Goal: Task Accomplishment & Management: Manage account settings

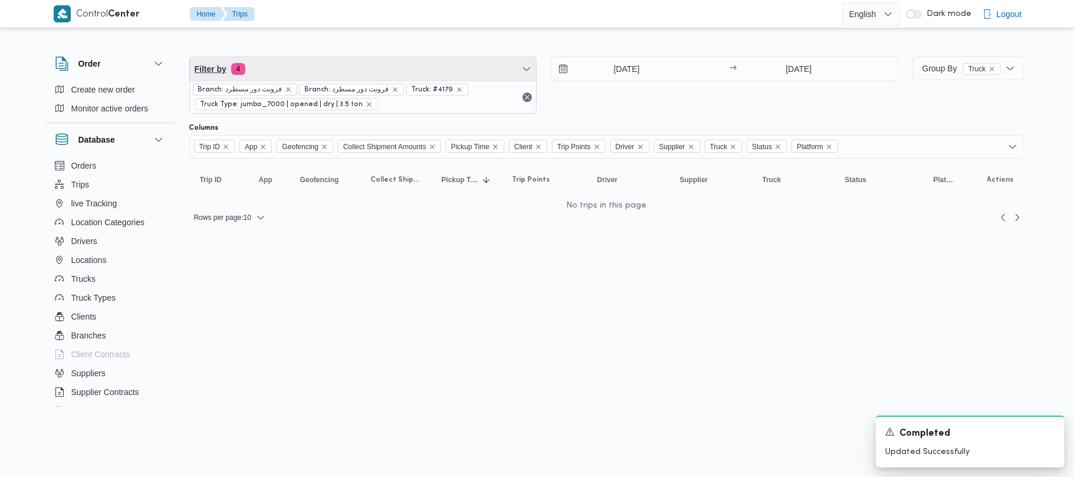
click at [378, 71] on span "Filter by 4" at bounding box center [363, 69] width 347 height 24
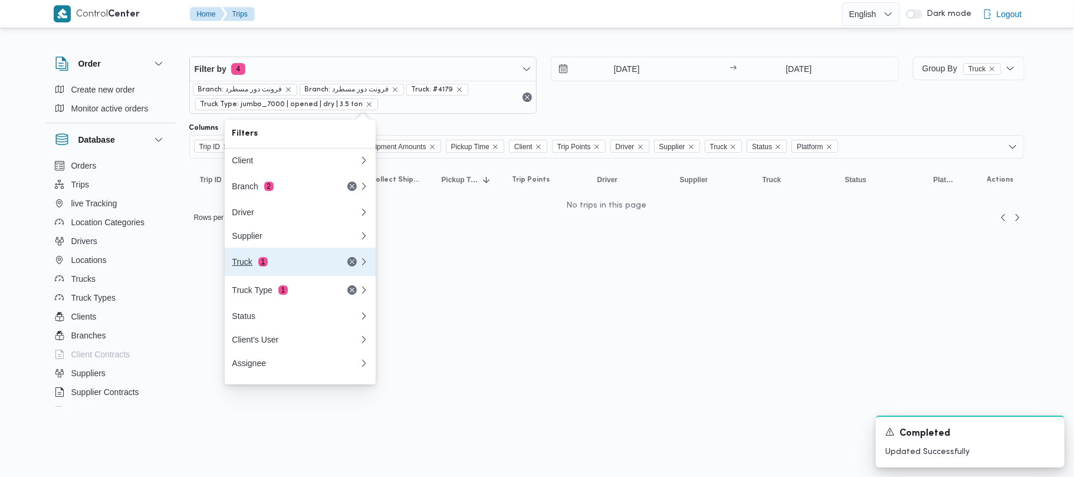
click at [296, 267] on div "Truck 1" at bounding box center [281, 261] width 99 height 9
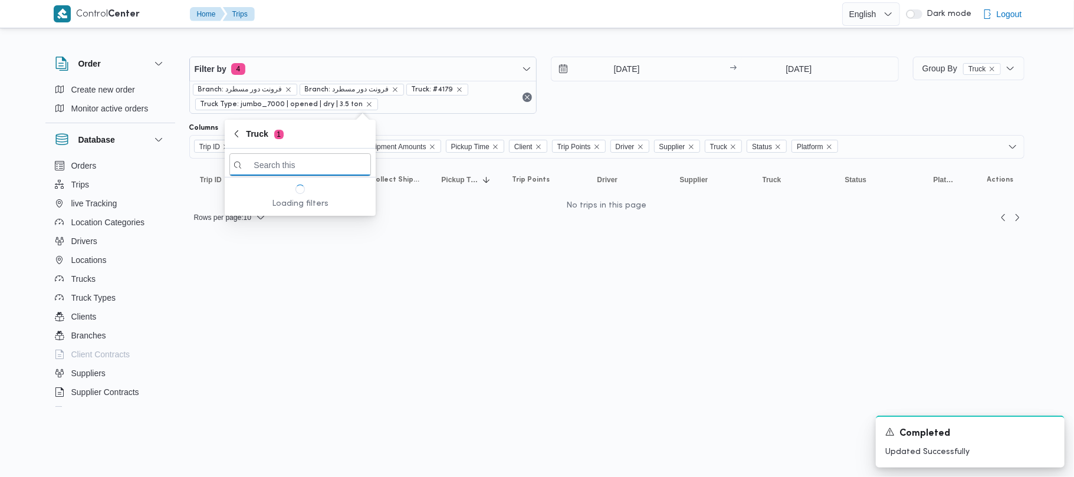
paste input "5942"
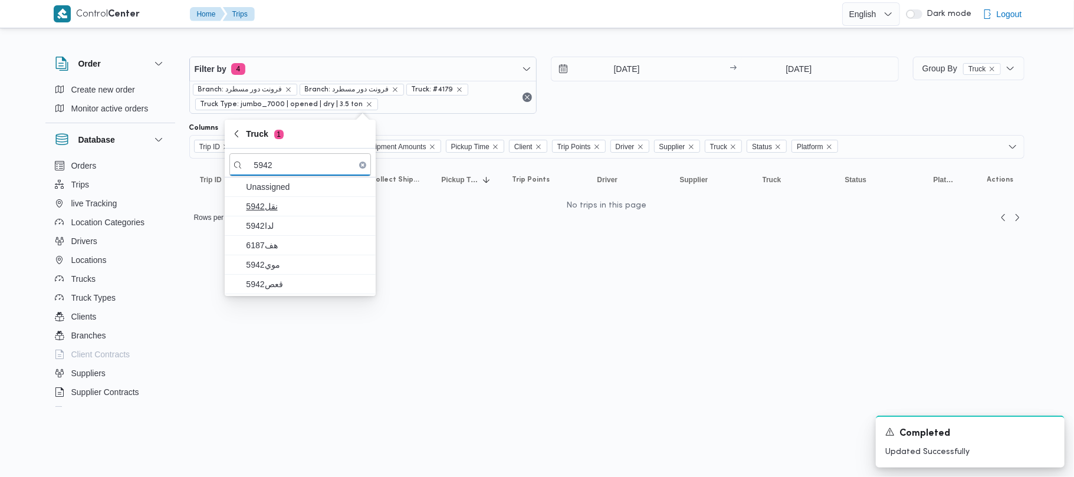
type input "5942"
click at [275, 212] on span "نقل5942" at bounding box center [307, 206] width 123 height 14
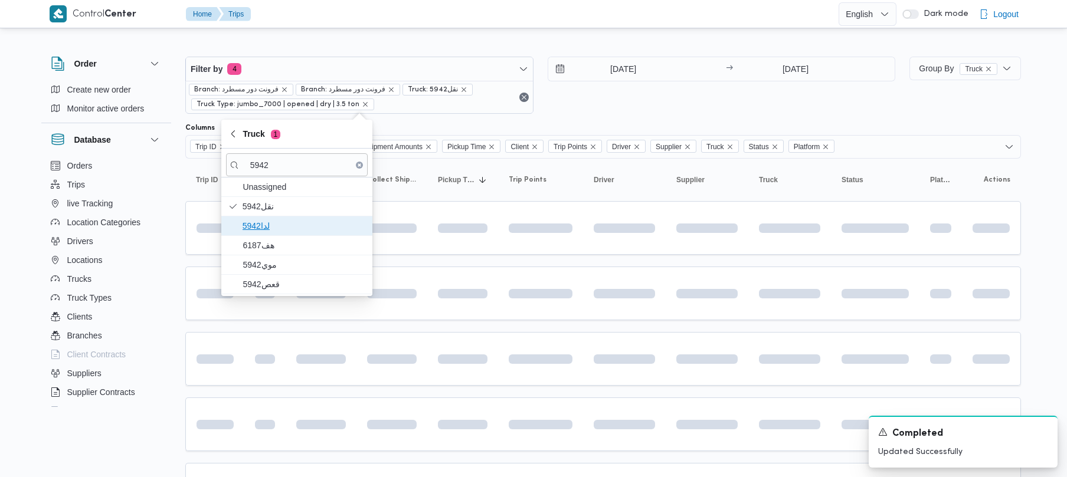
click at [272, 230] on span "5942لدا" at bounding box center [303, 226] width 123 height 14
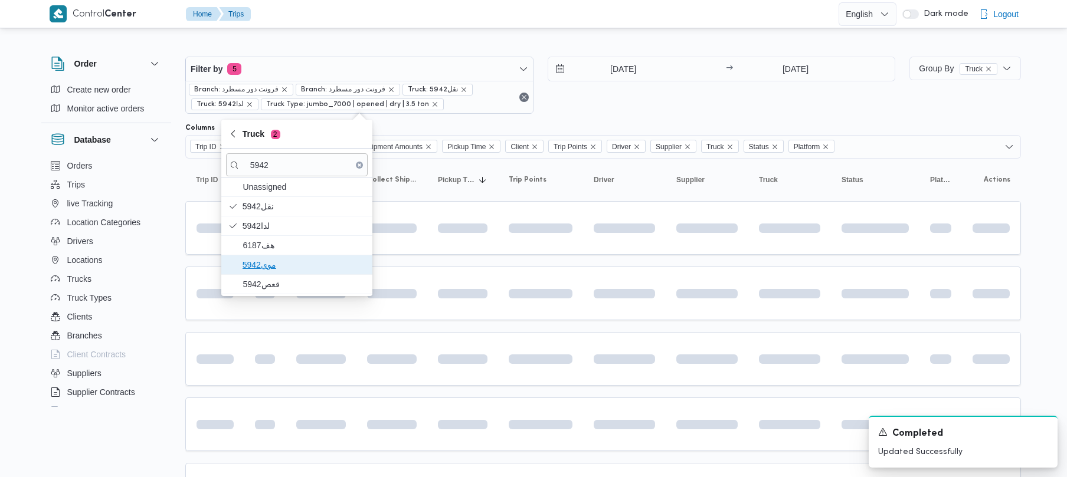
click at [270, 265] on span "موي5942" at bounding box center [303, 265] width 123 height 14
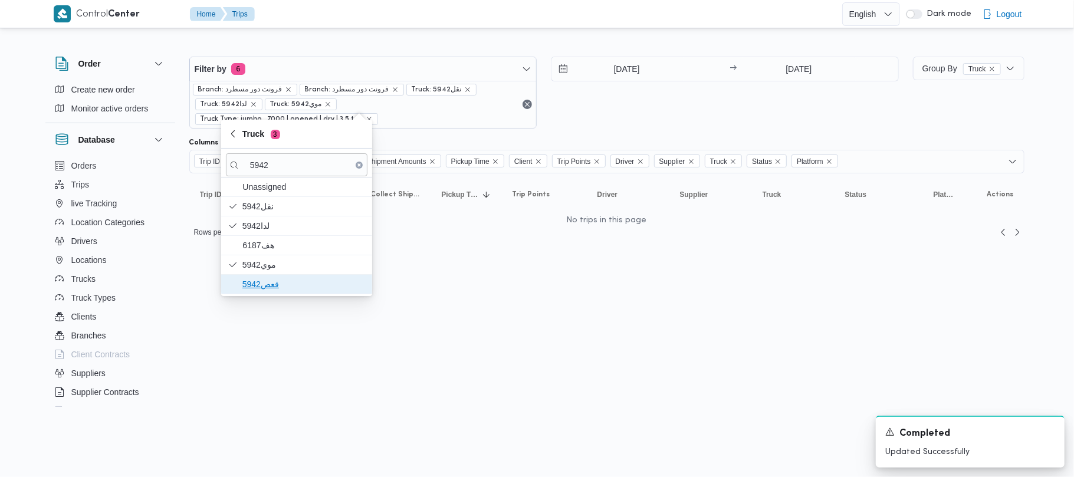
click at [269, 282] on span "قعص5942" at bounding box center [303, 284] width 123 height 14
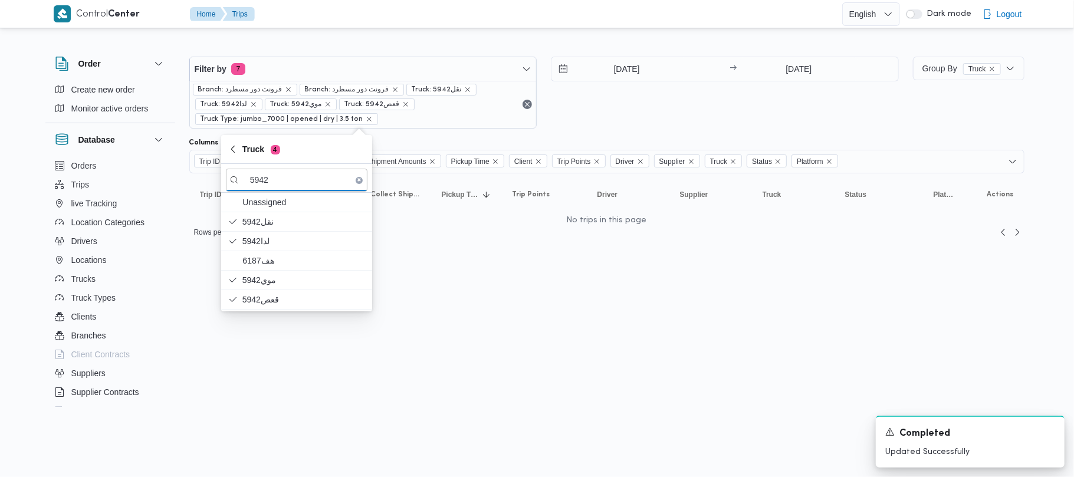
click at [659, 102] on div "[DATE] → [DATE]" at bounding box center [725, 93] width 348 height 72
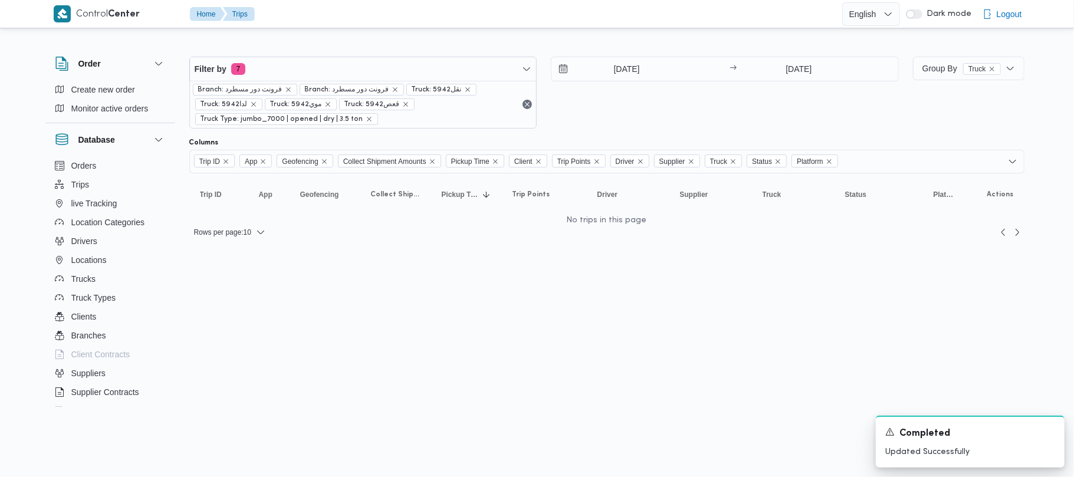
click at [555, 302] on html "Control Center Home Trips English عربي Dark mode Logout Order Create new order …" at bounding box center [537, 238] width 1074 height 477
click at [455, 284] on html "Control Center Home Trips English عربي Dark mode Logout Order Create new order …" at bounding box center [537, 238] width 1074 height 477
click at [647, 96] on div "[DATE] → [DATE]" at bounding box center [725, 93] width 348 height 72
click at [719, 126] on div "[DATE] → [DATE]" at bounding box center [725, 93] width 348 height 72
click at [651, 127] on div "[DATE] → [DATE]" at bounding box center [725, 93] width 348 height 72
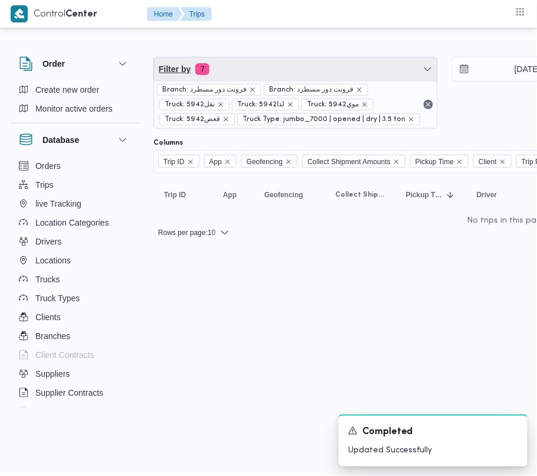
drag, startPoint x: 319, startPoint y: 61, endPoint x: 319, endPoint y: 71, distance: 9.4
click at [319, 61] on span "Filter by 7" at bounding box center [295, 69] width 283 height 24
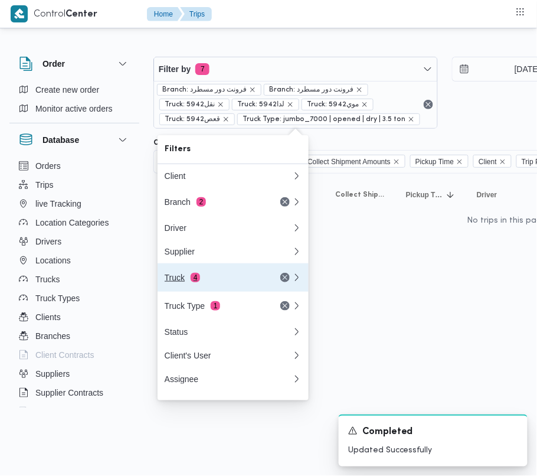
click at [238, 278] on div "Truck 4" at bounding box center [214, 277] width 99 height 9
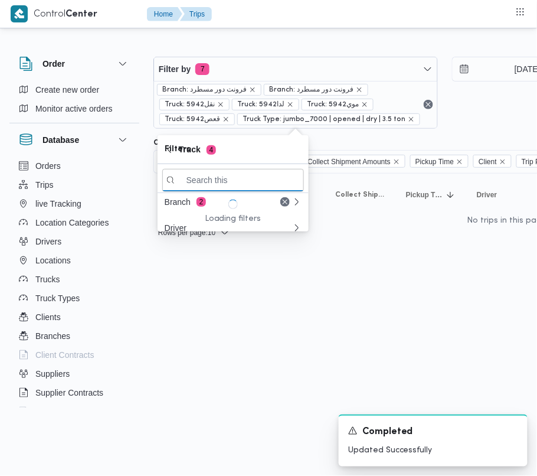
paste input "7349"
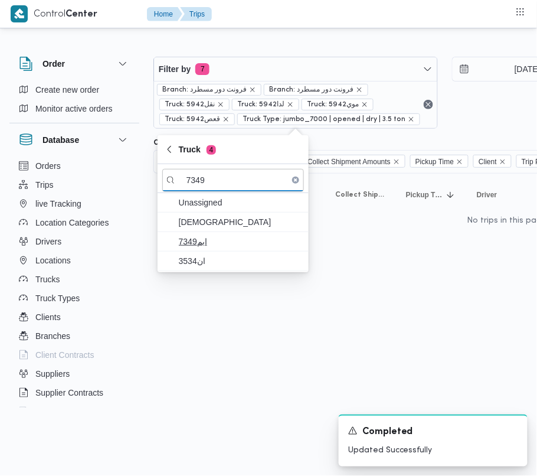
type input "7349"
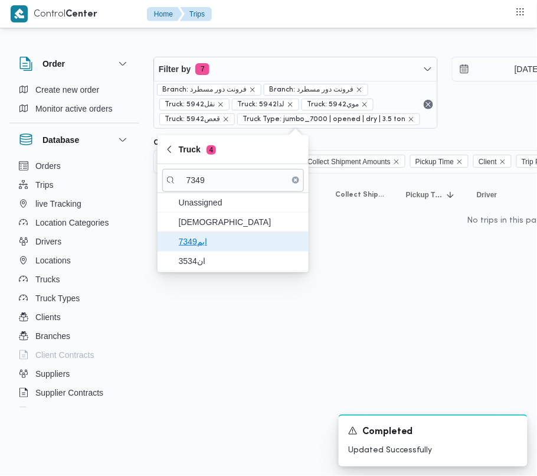
click at [234, 234] on span "ابم7349" at bounding box center [240, 241] width 123 height 14
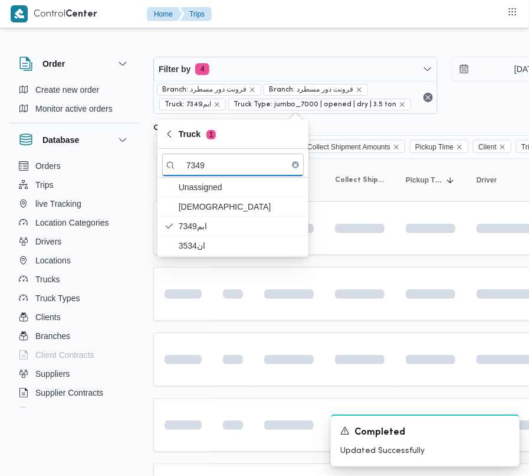
click at [197, 333] on html "Control Center Home Trips Order Create new order Monitor active orders Database…" at bounding box center [264, 238] width 529 height 476
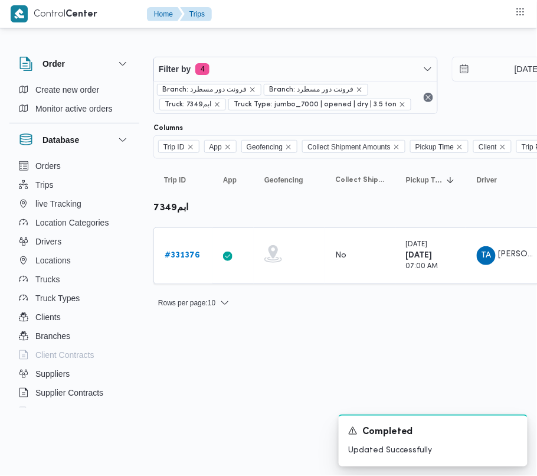
click at [186, 258] on b "# 331376" at bounding box center [182, 255] width 35 height 8
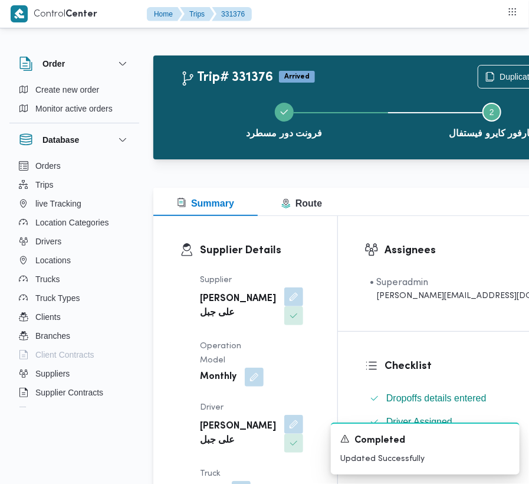
scroll to position [53, 0]
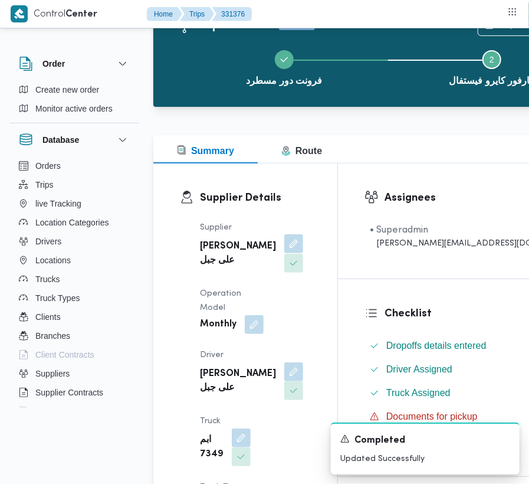
click at [284, 253] on button "button" at bounding box center [293, 243] width 19 height 19
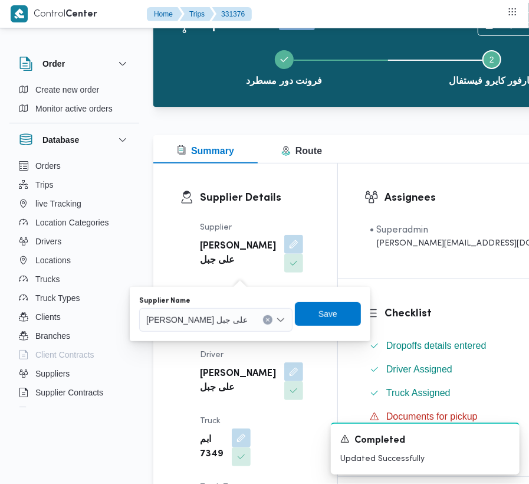
click at [210, 321] on span "[PERSON_NAME] على جبل" at bounding box center [196, 319] width 101 height 13
paste input "الشريف"
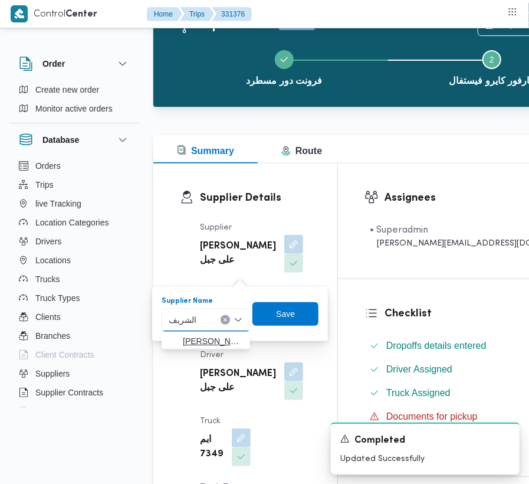
type input "الشريف"
click at [178, 342] on span "[PERSON_NAME]" at bounding box center [205, 341] width 79 height 19
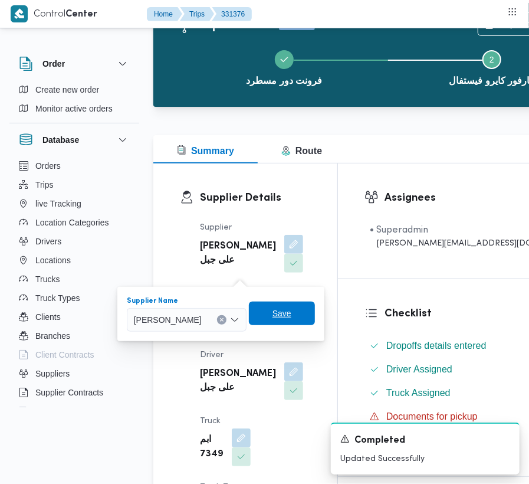
click at [315, 304] on span "Save" at bounding box center [282, 313] width 66 height 24
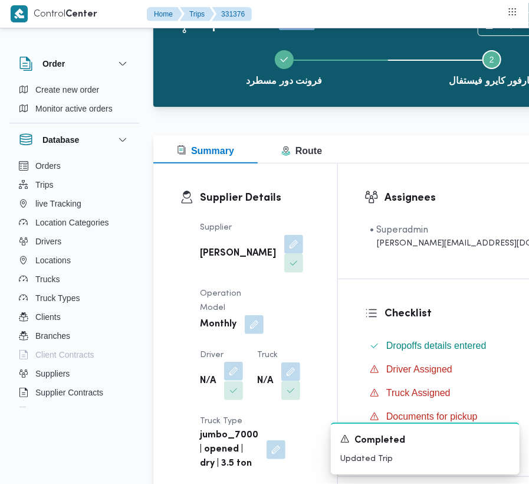
click at [235, 381] on button "button" at bounding box center [233, 371] width 19 height 19
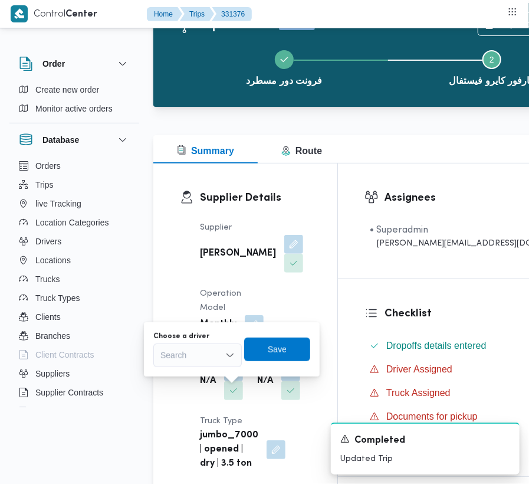
click at [184, 461] on div at bounding box center [187, 330] width 14 height 281
click at [208, 361] on div "Search" at bounding box center [197, 355] width 88 height 24
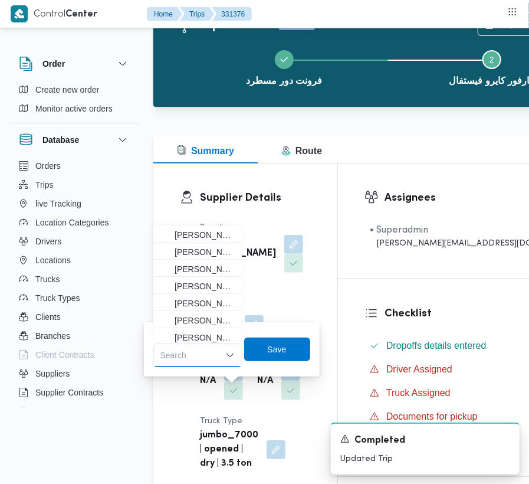
paste input "[PERSON_NAME]"
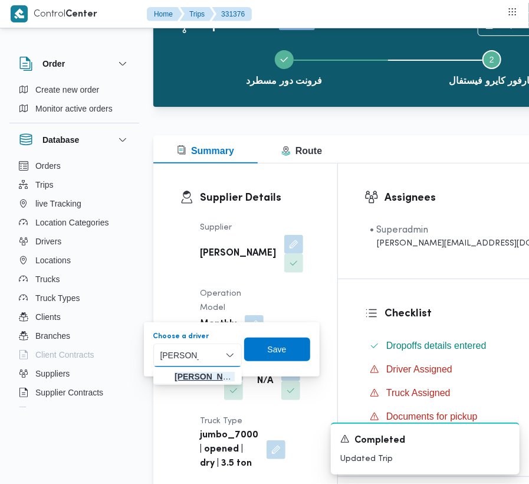
type input "[PERSON_NAME]"
click at [205, 376] on span "[PERSON_NAME] [PERSON_NAME] الحمد" at bounding box center [205, 376] width 60 height 14
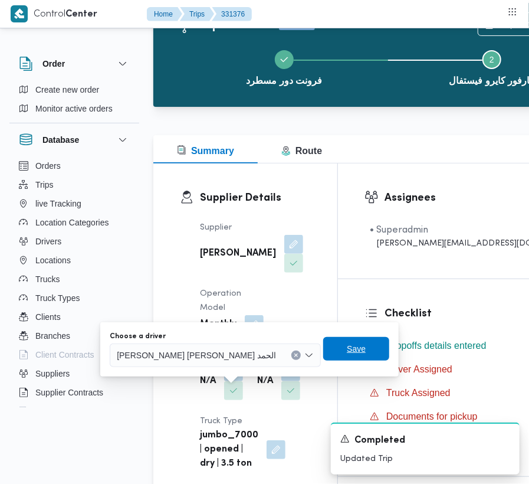
click at [347, 353] on span "Save" at bounding box center [356, 349] width 19 height 14
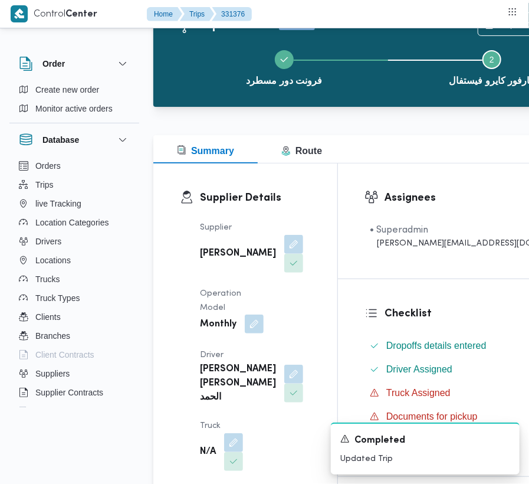
click at [251, 333] on button "button" at bounding box center [254, 323] width 19 height 19
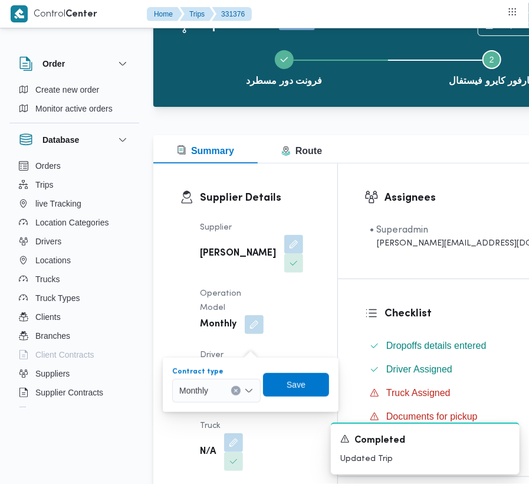
click at [227, 388] on div "Monthly" at bounding box center [216, 391] width 88 height 24
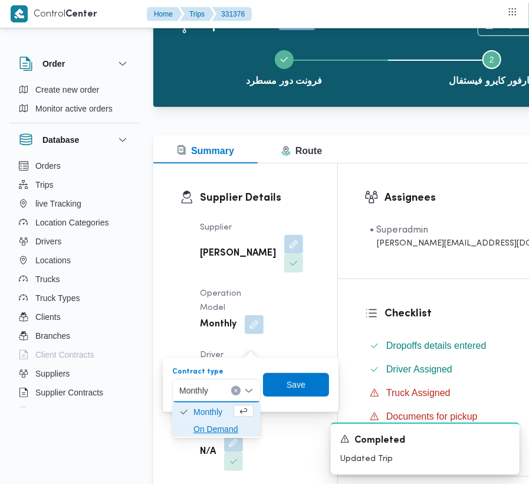
click at [215, 428] on span "On Demand" at bounding box center [224, 429] width 60 height 14
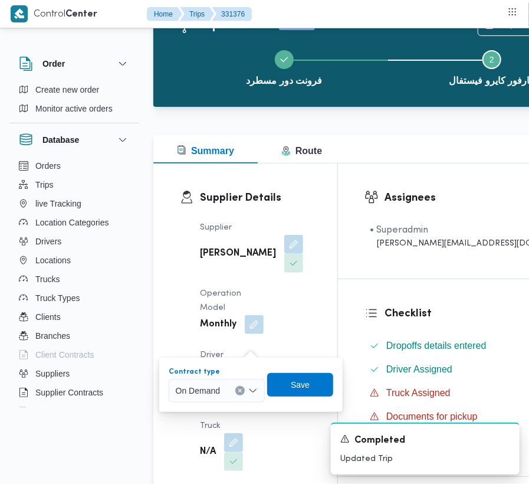
click at [306, 397] on div "Contract type On Demand Combo box. Selected. On Demand. Press Backspace to dele…" at bounding box center [251, 385] width 167 height 38
click at [302, 385] on span "Save" at bounding box center [300, 385] width 19 height 14
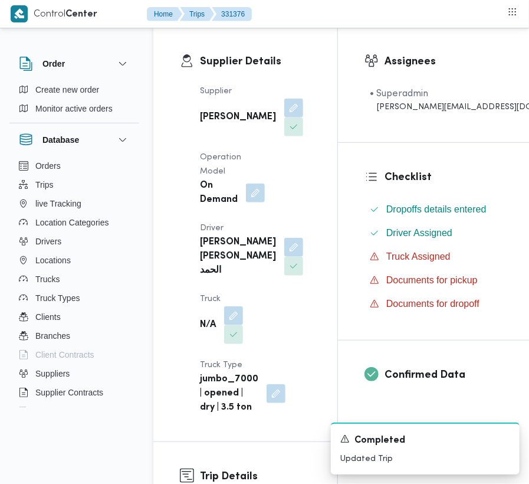
scroll to position [206, 0]
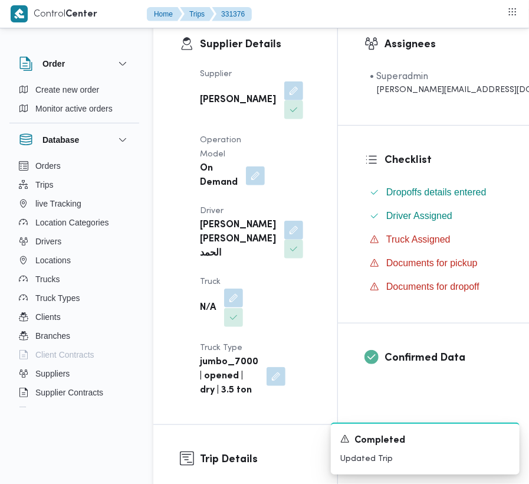
click at [227, 307] on button "button" at bounding box center [233, 297] width 19 height 19
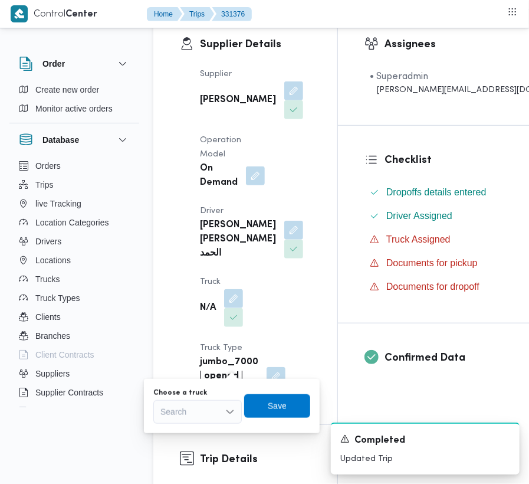
click at [206, 418] on div "Search" at bounding box center [197, 412] width 88 height 24
paste input "3184"
type input "3184"
click at [182, 435] on mark "3184" at bounding box center [184, 432] width 18 height 9
click at [280, 407] on span "Save" at bounding box center [285, 405] width 19 height 14
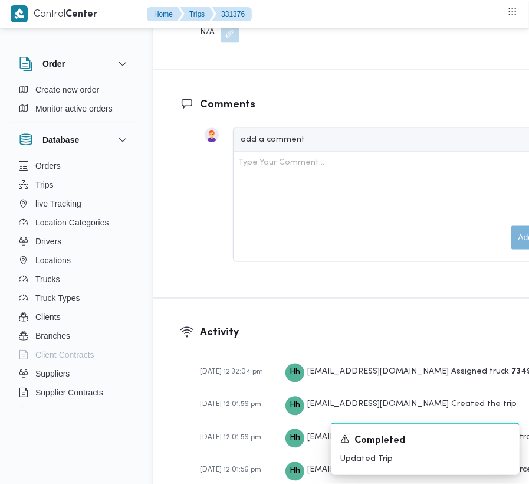
scroll to position [2141, 0]
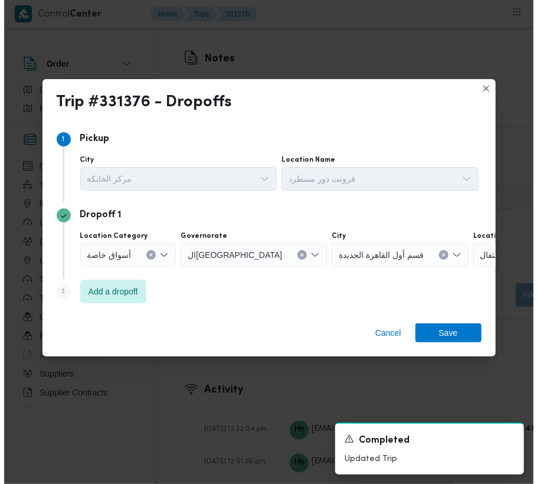
scroll to position [2150, 0]
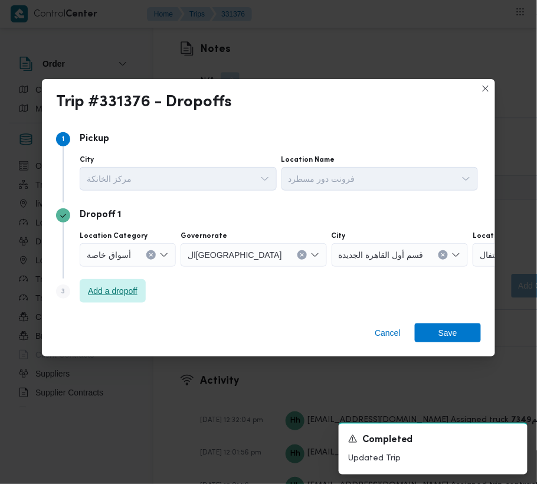
click at [107, 287] on span "Add a dropoff" at bounding box center [113, 291] width 50 height 14
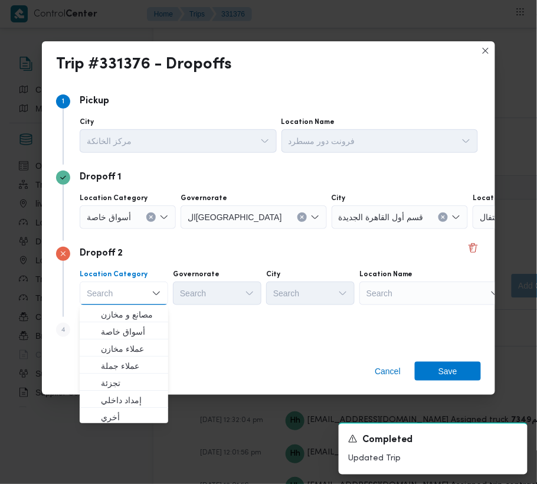
click at [473, 229] on div "Search" at bounding box center [546, 217] width 147 height 24
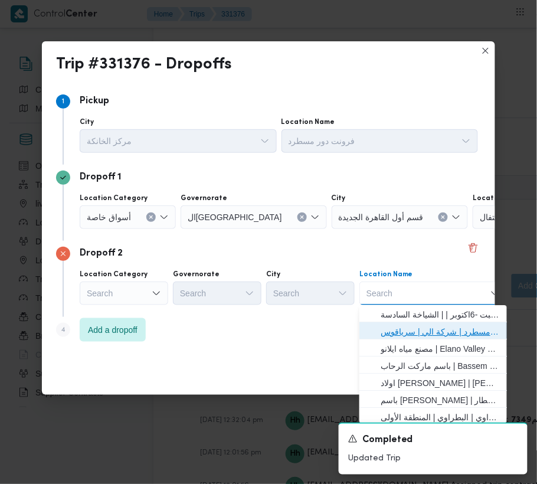
click at [454, 329] on span "فرونت دور مسطرد | شركة الي | سرياقوس" at bounding box center [440, 331] width 119 height 14
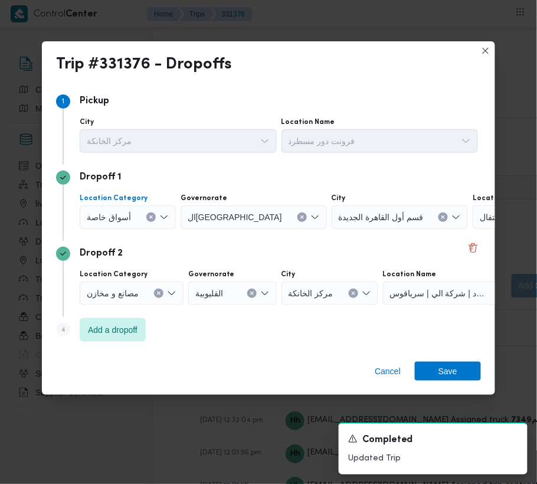
click at [114, 218] on span "أسواق خاصة" at bounding box center [109, 216] width 44 height 13
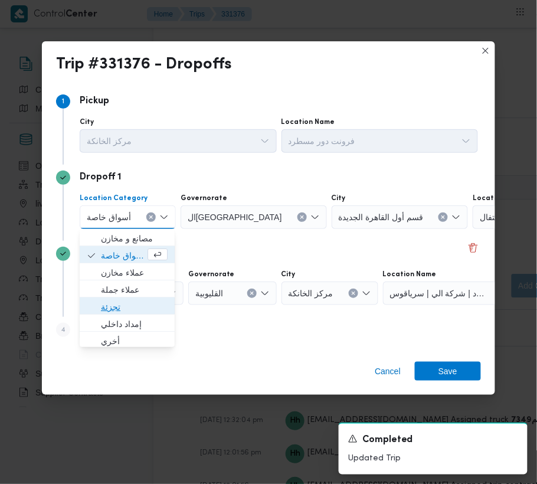
click at [118, 310] on span "تجزئة" at bounding box center [134, 307] width 67 height 14
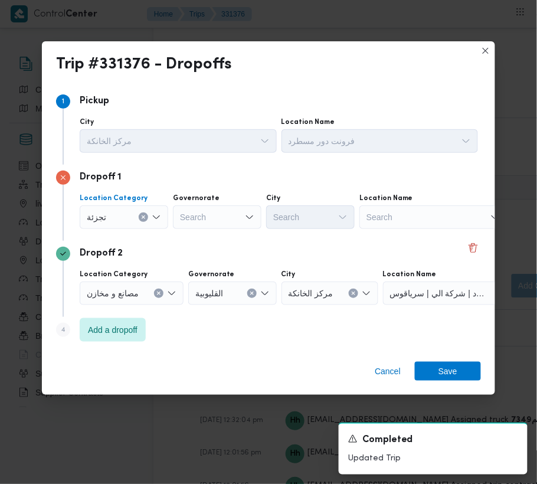
click at [192, 234] on div "Dropoff 1 Location Category تجزئة Combo box. Selected. تجزئة. Press Backspace t…" at bounding box center [268, 203] width 425 height 76
click at [204, 218] on div "Search" at bounding box center [217, 217] width 88 height 24
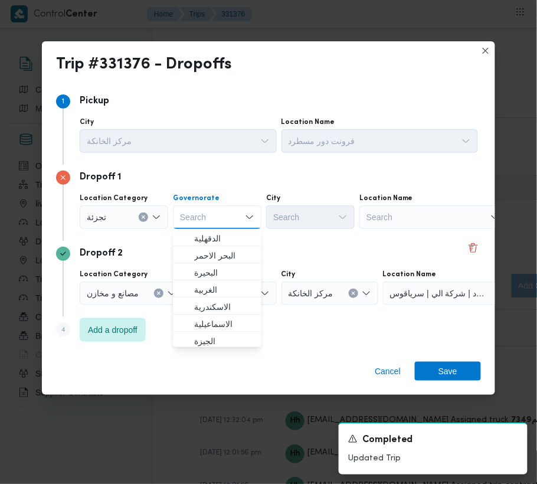
paste input "[GEOGRAPHIC_DATA]"
type input "[GEOGRAPHIC_DATA]"
click at [319, 258] on div "Dropoff 2" at bounding box center [268, 254] width 425 height 14
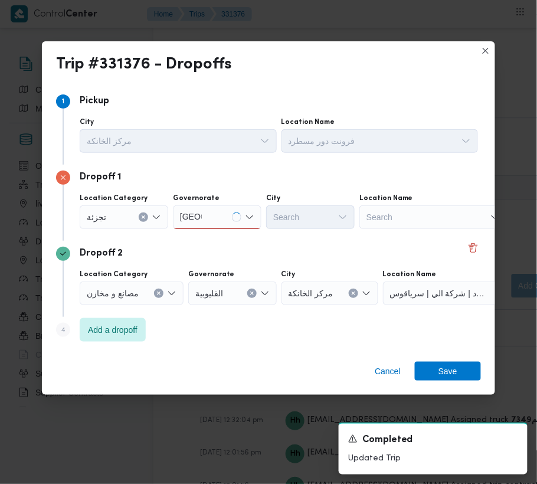
click at [225, 211] on div "[GEOGRAPHIC_DATA] [GEOGRAPHIC_DATA]" at bounding box center [217, 217] width 88 height 24
click at [218, 212] on div "[GEOGRAPHIC_DATA] [GEOGRAPHIC_DATA]" at bounding box center [217, 217] width 88 height 24
click at [218, 237] on span "ال[GEOGRAPHIC_DATA]" at bounding box center [224, 238] width 60 height 14
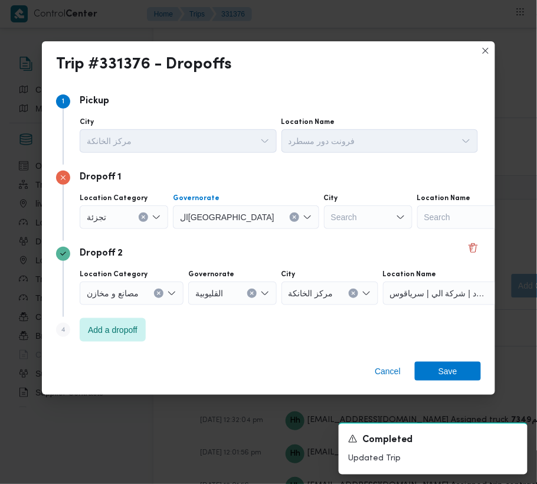
click at [324, 209] on div "Search" at bounding box center [368, 217] width 88 height 24
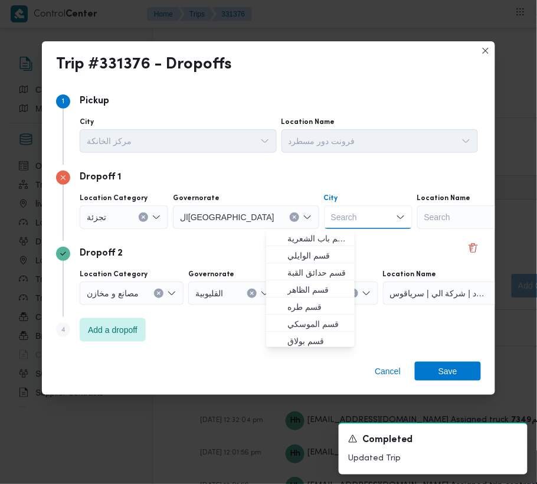
paste input "[GEOGRAPHIC_DATA]"
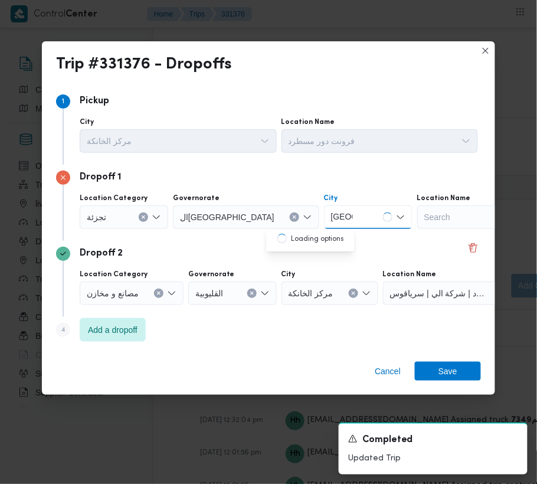
type input "[GEOGRAPHIC_DATA]"
click at [324, 208] on div "[GEOGRAPHIC_DATA] [GEOGRAPHIC_DATA]" at bounding box center [368, 217] width 88 height 24
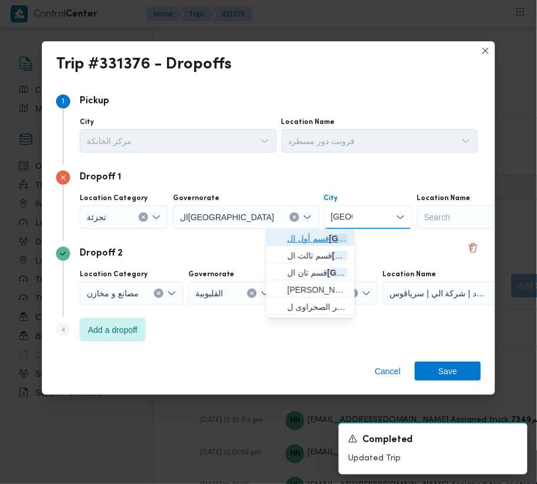
click at [310, 234] on span "قسم أول ال قاهرة الجديدة" at bounding box center [317, 238] width 60 height 14
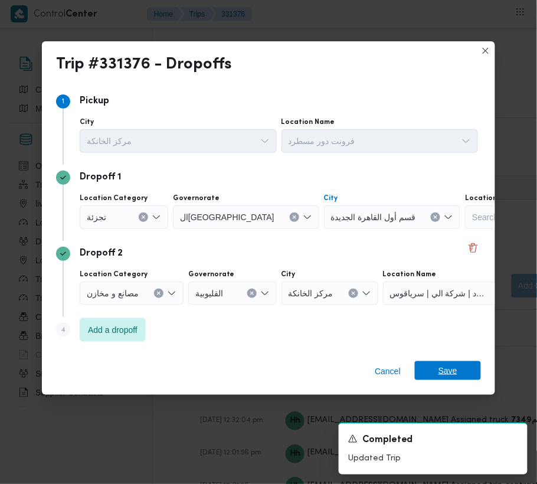
click at [465, 372] on span "Save" at bounding box center [448, 370] width 66 height 19
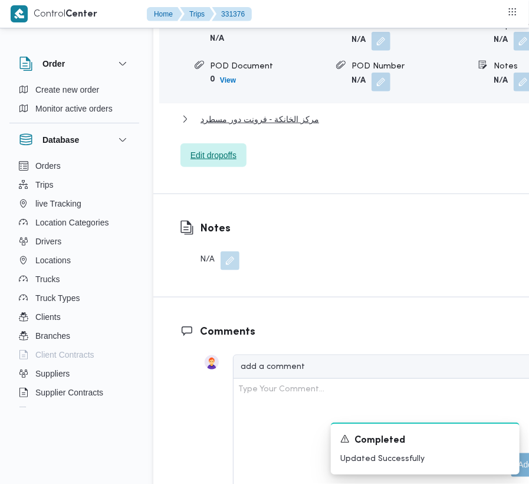
scroll to position [2016, 0]
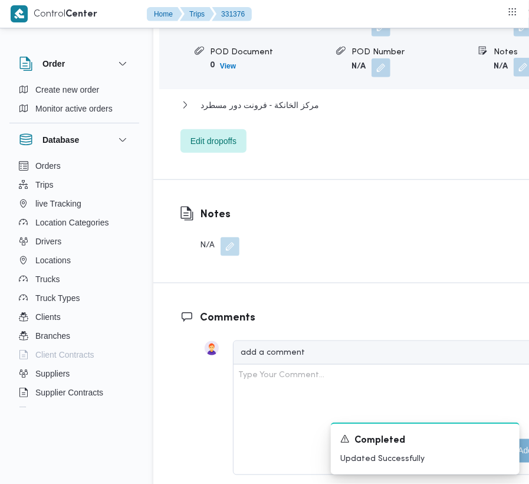
click at [514, 77] on button "button" at bounding box center [523, 67] width 19 height 19
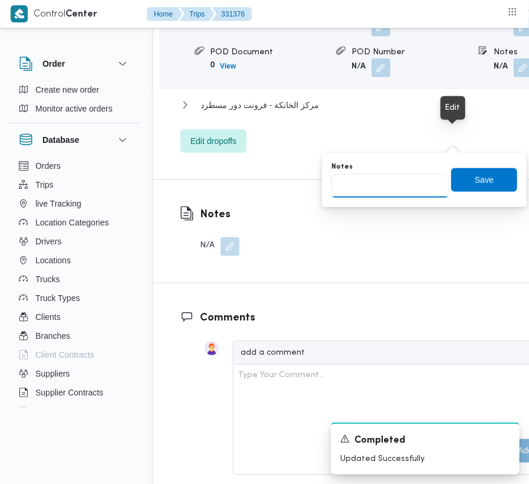
click at [395, 185] on input "Notes" at bounding box center [390, 186] width 117 height 24
paste input "تجمع"
type input "تجمع"
click at [475, 181] on span "Save" at bounding box center [484, 180] width 19 height 14
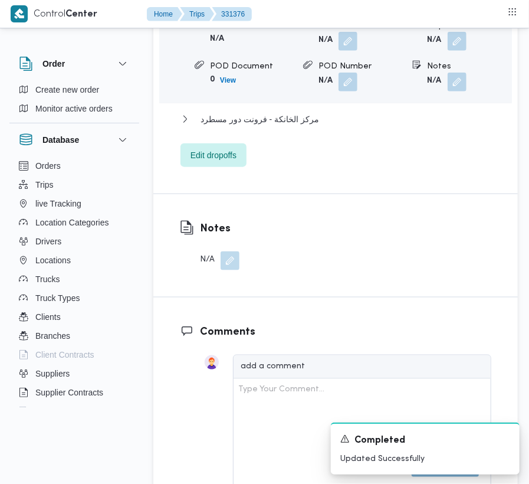
scroll to position [1593, 0]
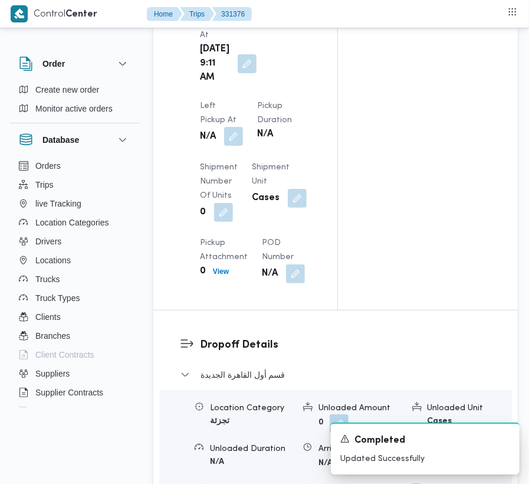
click at [243, 127] on button "button" at bounding box center [233, 136] width 19 height 19
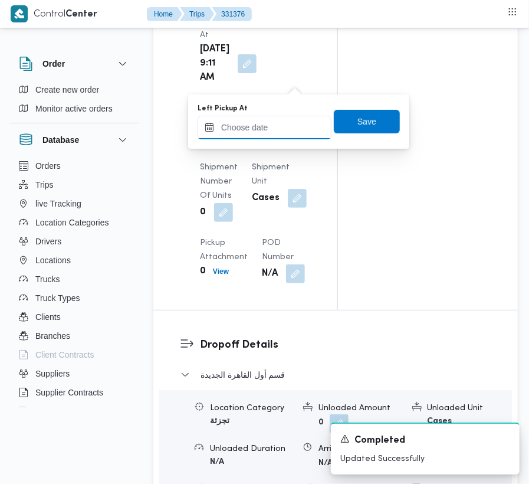
click at [290, 121] on input "Left Pickup At" at bounding box center [265, 128] width 134 height 24
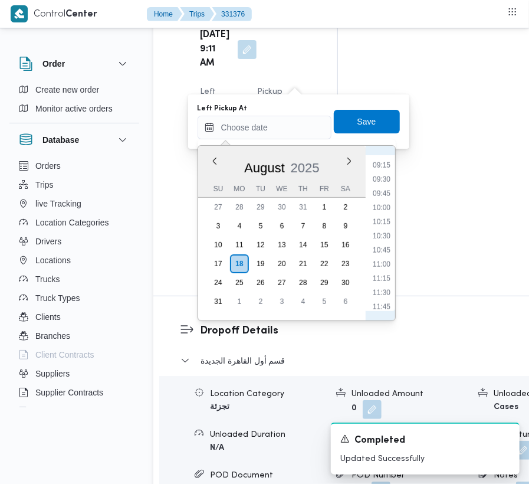
scroll to position [510, 0]
click at [385, 223] on ul "00:00 00:15 00:30 00:45 01:00 01:15 01:30 01:45 02:00 02:15 02:30 02:45 03:00 0…" at bounding box center [381, 233] width 27 height 156
click at [385, 219] on li "10:00" at bounding box center [381, 217] width 27 height 12
type input "[DATE] 10:00"
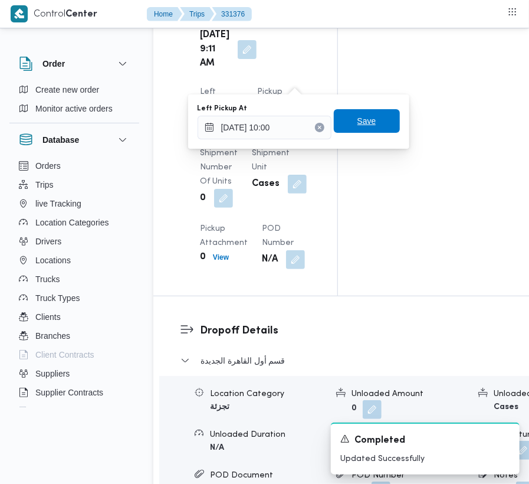
click at [359, 121] on span "Save" at bounding box center [367, 121] width 19 height 14
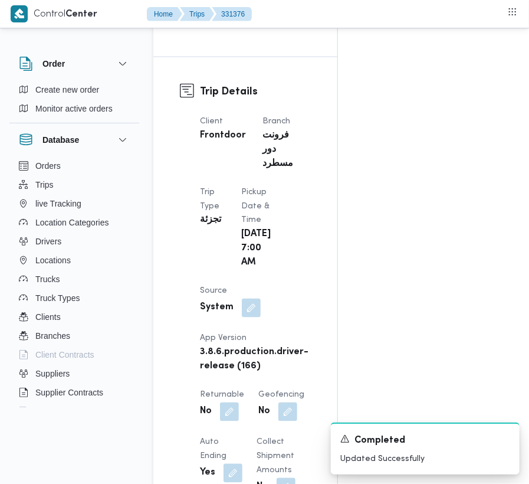
scroll to position [0, 0]
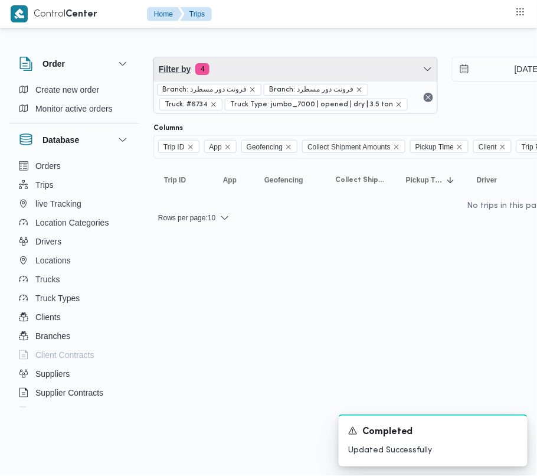
click at [253, 73] on span "Filter by 4" at bounding box center [295, 69] width 283 height 24
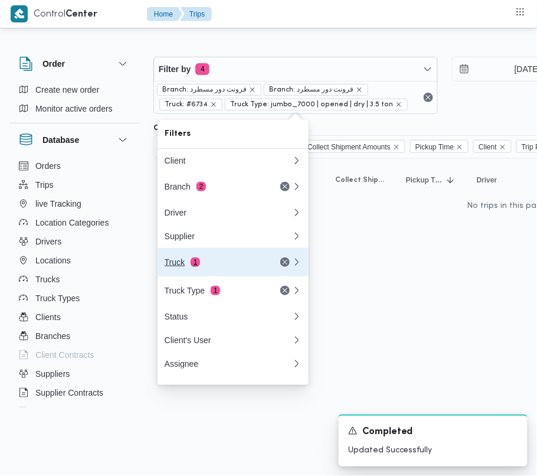
click at [199, 274] on div "Truck 1" at bounding box center [229, 262] width 142 height 28
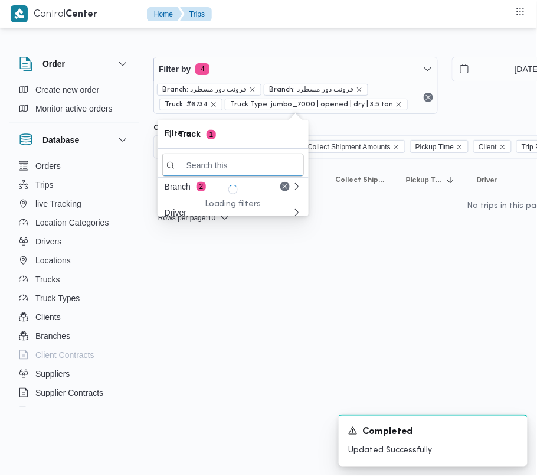
paste input "9252"
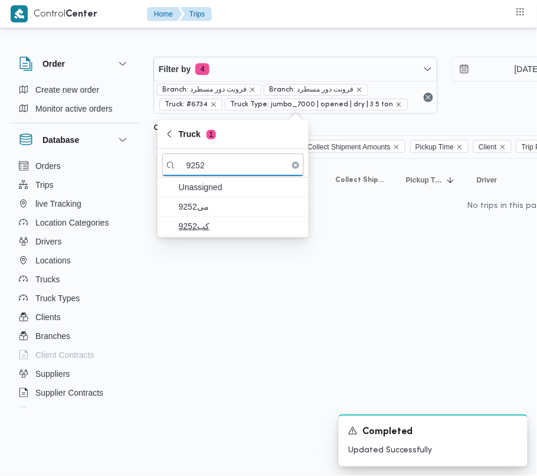
type input "9252"
click at [198, 225] on span "كب9252" at bounding box center [240, 226] width 123 height 14
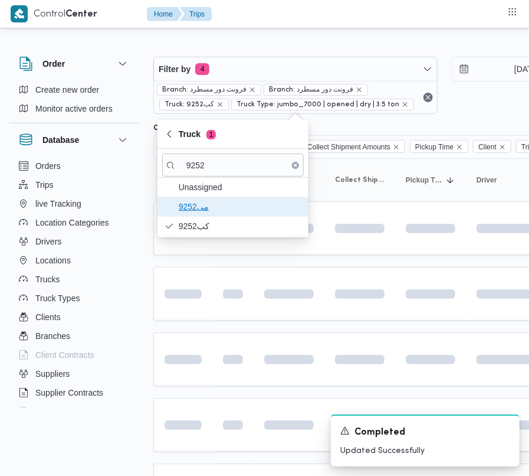
click at [202, 204] on span "9252مى" at bounding box center [240, 206] width 123 height 14
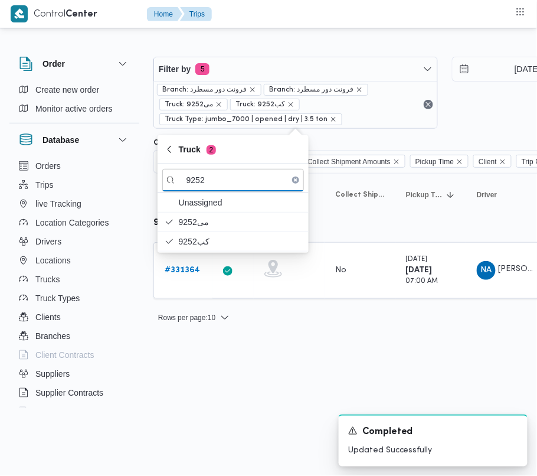
click at [194, 405] on html "Control Center Home Trips Order Create new order Monitor active orders Database…" at bounding box center [268, 238] width 537 height 476
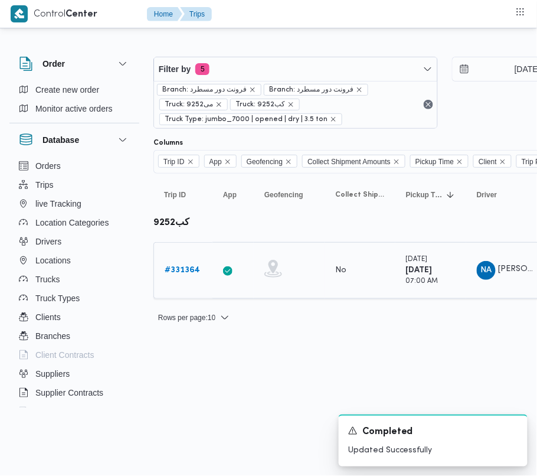
click at [185, 269] on b "# 331364" at bounding box center [182, 270] width 35 height 8
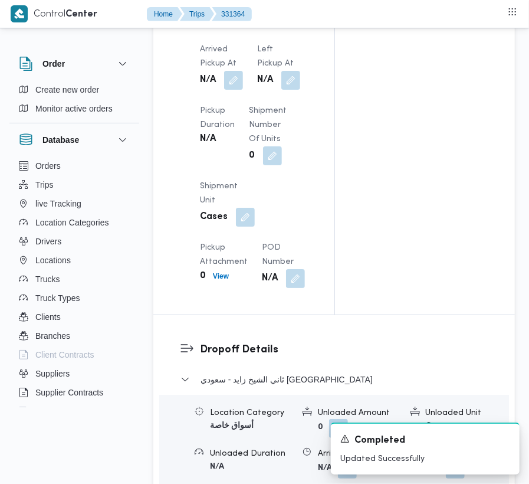
scroll to position [1707, 0]
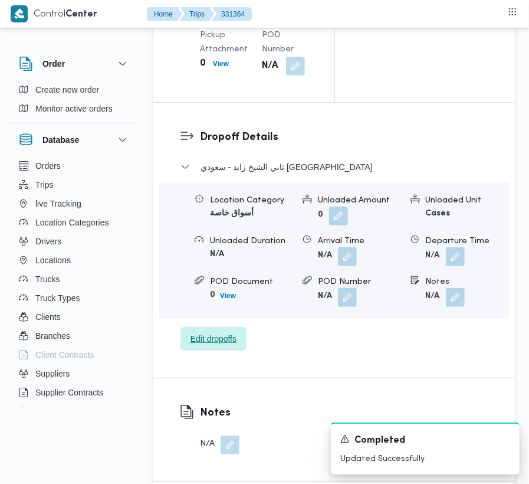
click at [222, 346] on span "Edit dropoffs" at bounding box center [214, 339] width 46 height 14
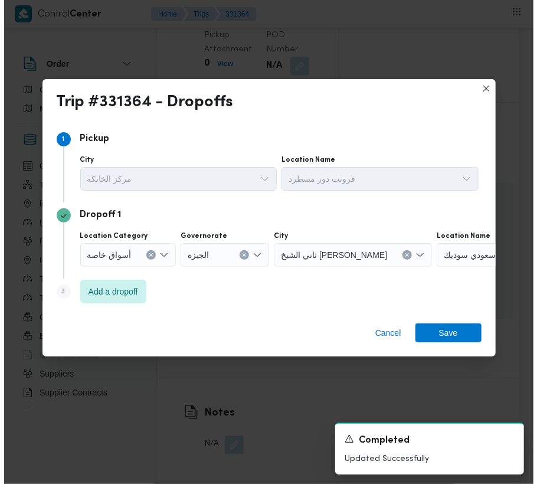
scroll to position [1650, 0]
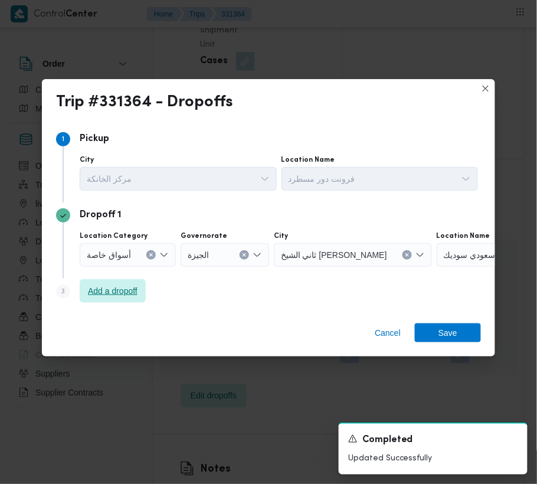
click at [105, 291] on span "Add a dropoff" at bounding box center [113, 291] width 50 height 14
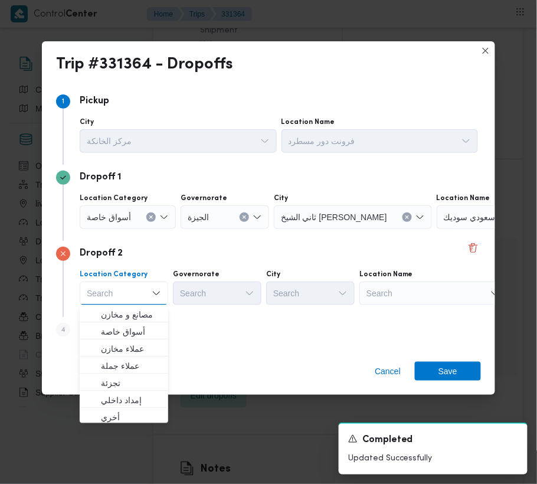
click at [437, 229] on div "Search" at bounding box center [510, 217] width 147 height 24
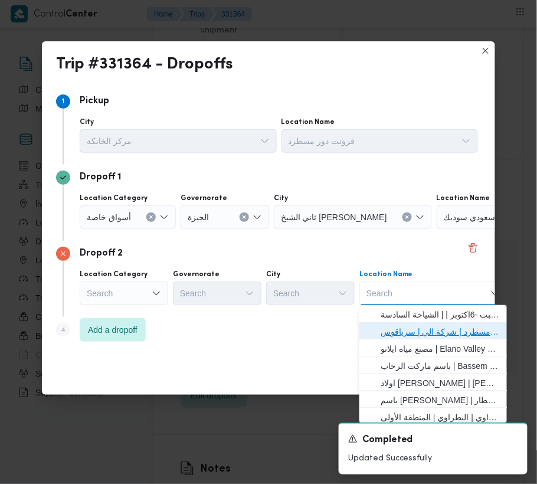
click at [440, 327] on span "فرونت دور مسطرد | شركة الي | سرياقوس" at bounding box center [440, 331] width 119 height 14
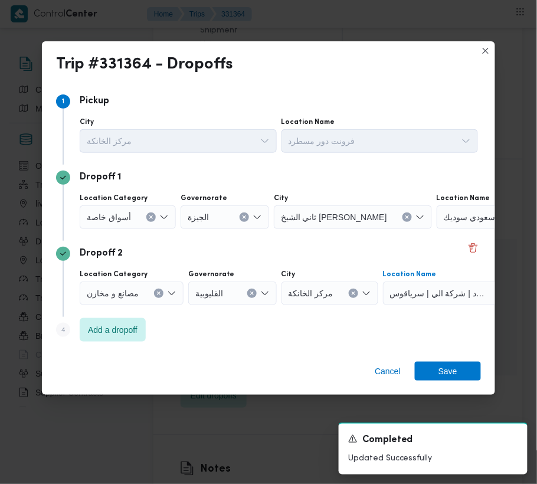
click at [237, 218] on div "الجيزة" at bounding box center [225, 217] width 88 height 24
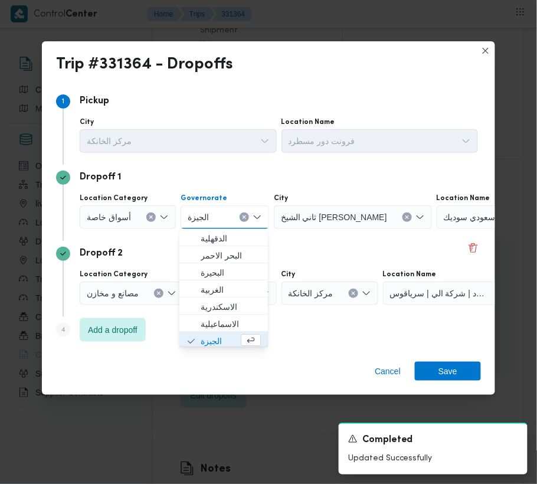
scroll to position [1, 0]
click at [245, 218] on icon "Clear input" at bounding box center [244, 217] width 5 height 5
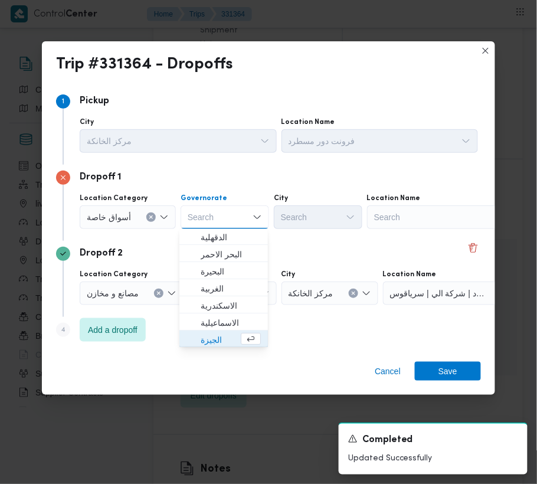
click at [394, 213] on div "Search" at bounding box center [440, 217] width 147 height 24
paste input "هايبر وان بدر"
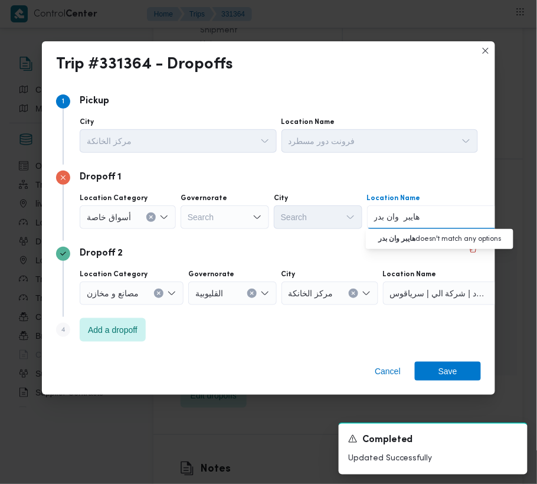
click at [398, 219] on input "هايبر وان بدر" at bounding box center [397, 217] width 47 height 14
type input "هايبر وان بدر"
click at [417, 224] on div "هايبر وان [PERSON_NAME] وان بدر" at bounding box center [396, 217] width 49 height 19
click at [421, 234] on span "هايبر وان بدر | هايبر وان - مدينة [GEOGRAPHIC_DATA] | null" at bounding box center [446, 238] width 119 height 14
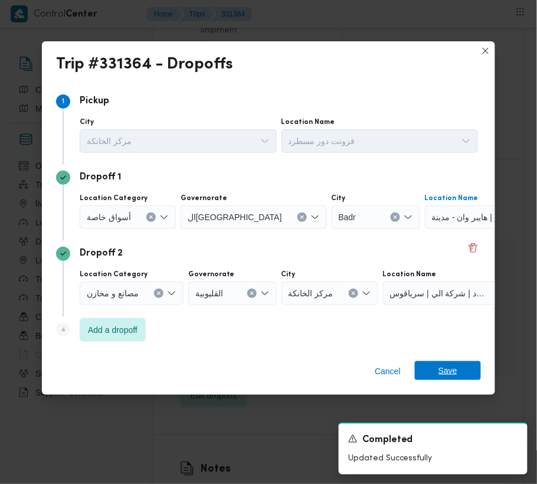
click at [440, 369] on span "Save" at bounding box center [447, 370] width 19 height 19
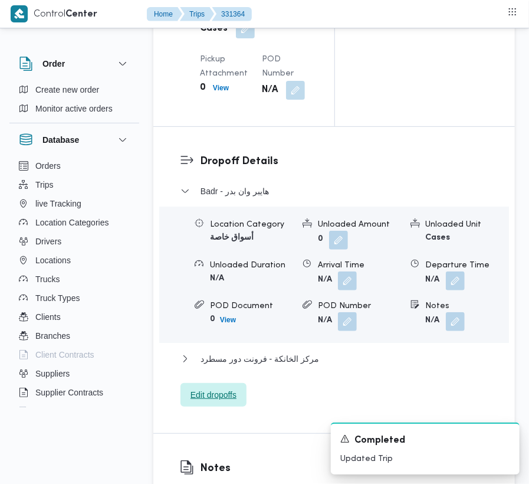
scroll to position [1393, 0]
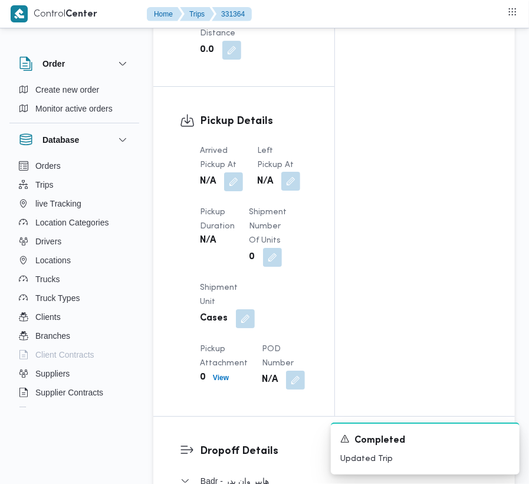
click at [301, 192] on div "N/A" at bounding box center [278, 181] width 45 height 21
click at [300, 191] on button "button" at bounding box center [290, 181] width 19 height 19
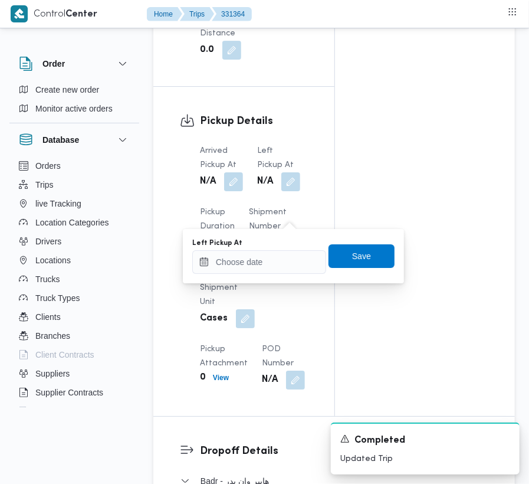
click at [288, 240] on div "Left Pickup At" at bounding box center [259, 242] width 134 height 9
click at [286, 260] on input "Left Pickup At" at bounding box center [259, 262] width 134 height 24
paste input "[DATE] 9:00:00 AM"
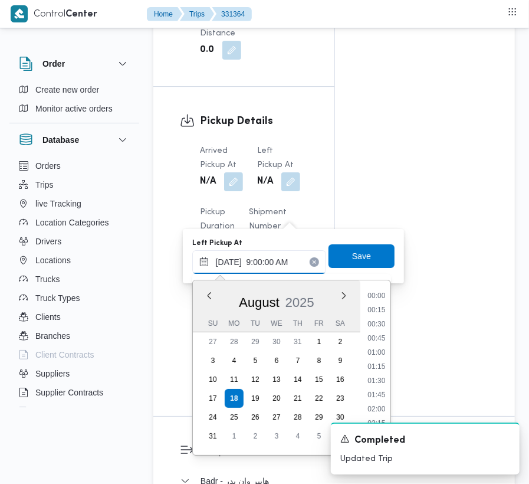
scroll to position [510, 0]
click at [379, 359] on ul "00:00 00:15 00:30 00:45 01:00 01:15 01:30 01:45 02:00 02:15 02:30 02:45 03:00 0…" at bounding box center [377, 368] width 28 height 156
click at [376, 350] on li "10:00" at bounding box center [376, 352] width 27 height 12
type input "[DATE] 10:00"
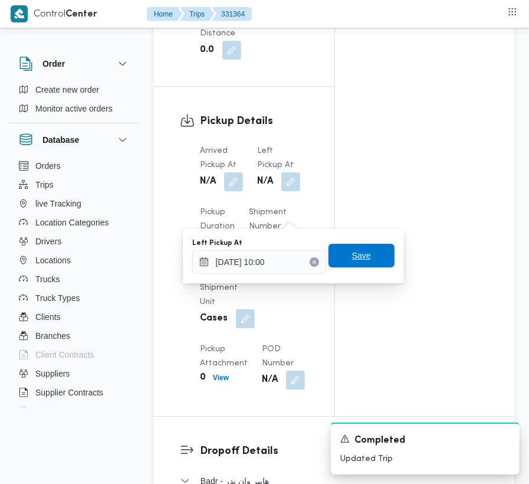
click at [352, 258] on span "Save" at bounding box center [361, 255] width 19 height 14
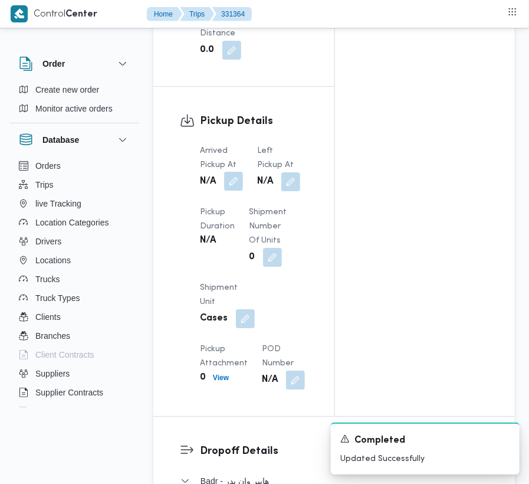
click at [230, 191] on button "button" at bounding box center [233, 181] width 19 height 19
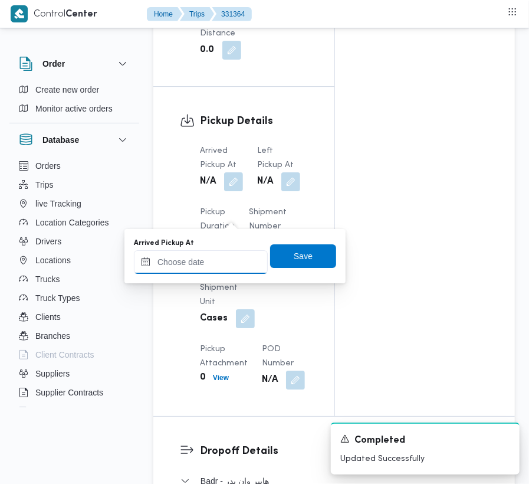
click at [215, 260] on input "Arrived Pickup At" at bounding box center [201, 262] width 134 height 24
paste input "[DATE] 9:00:00 AM"
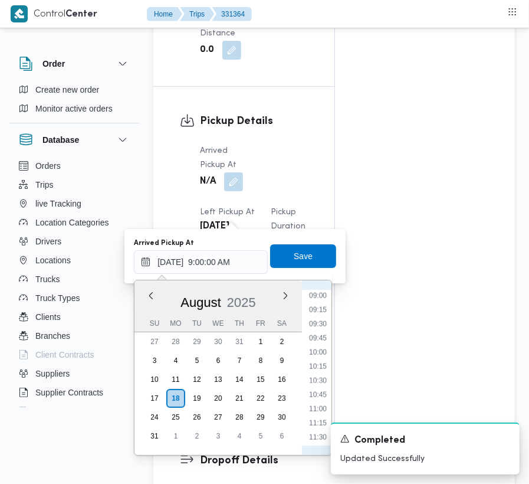
scroll to position [478, 0]
click at [329, 350] on li "09:30" at bounding box center [317, 356] width 27 height 12
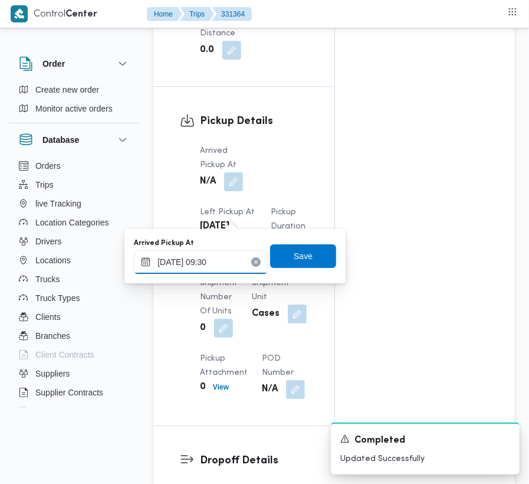
click at [234, 270] on input "[DATE] 09:30" at bounding box center [201, 262] width 134 height 24
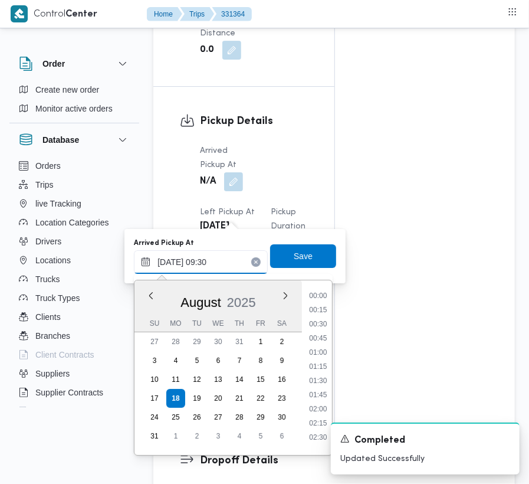
scroll to position [458, 0]
click at [319, 299] on li "08:15" at bounding box center [317, 305] width 27 height 12
type input "[DATE] 08:15"
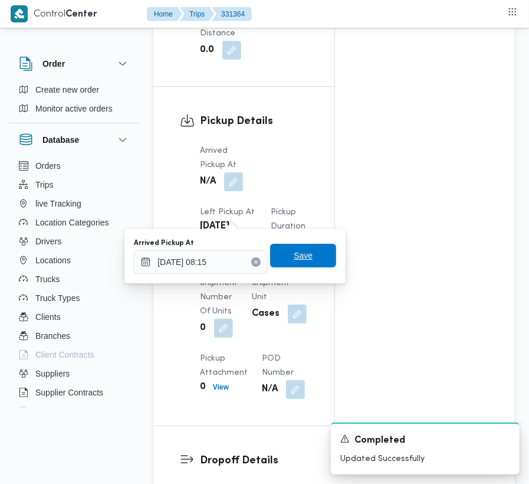
click at [294, 260] on span "Save" at bounding box center [303, 255] width 19 height 14
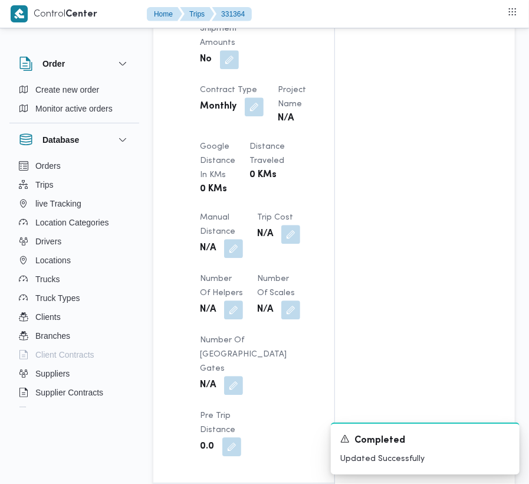
scroll to position [1494, 0]
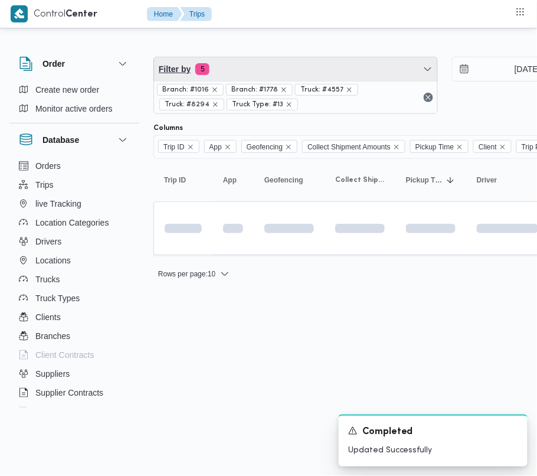
click at [242, 63] on span "Filter by 5" at bounding box center [295, 69] width 283 height 24
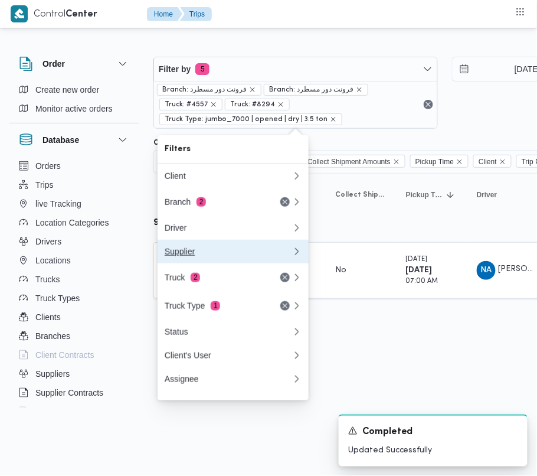
click at [234, 263] on button "Supplier" at bounding box center [233, 252] width 151 height 24
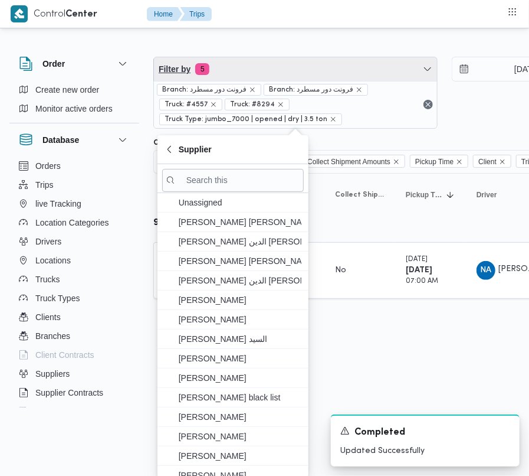
click at [237, 71] on span "Filter by 5" at bounding box center [295, 69] width 283 height 24
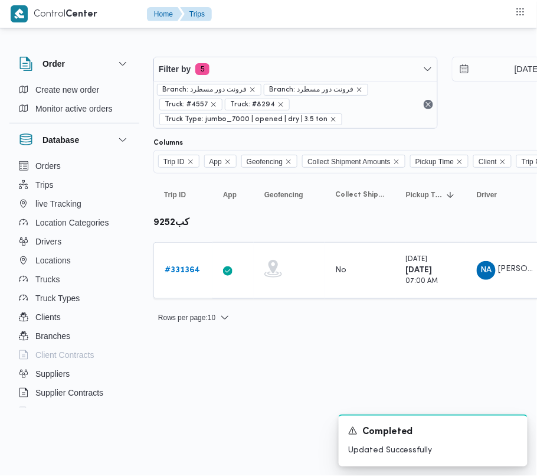
click at [234, 54] on div "Filter by 5 Branch: فرونت دور مسطرد Branch: فرونت دور مسطرد Truck: #4557 Truck:…" at bounding box center [444, 93] width 596 height 86
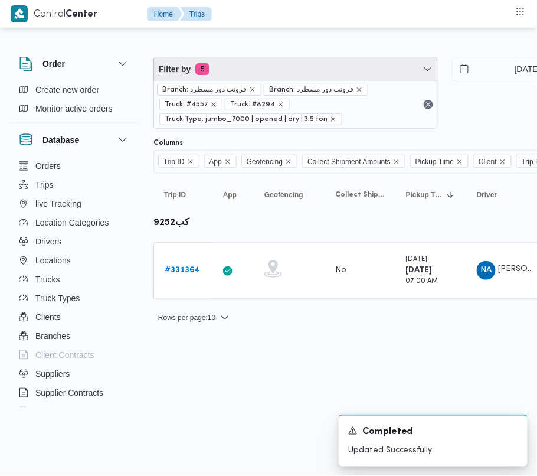
click at [227, 76] on span "Filter by 5" at bounding box center [295, 69] width 283 height 24
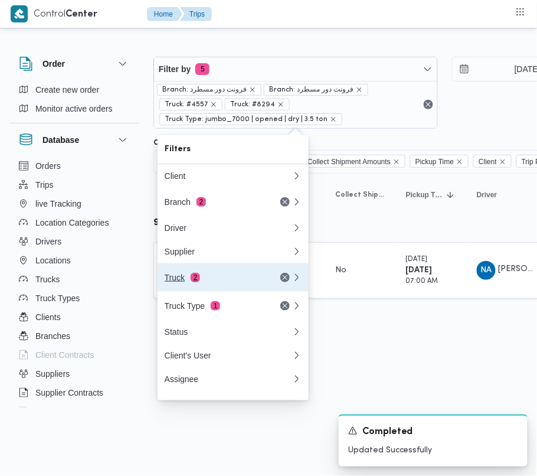
click at [219, 288] on div "Truck 2" at bounding box center [229, 277] width 142 height 28
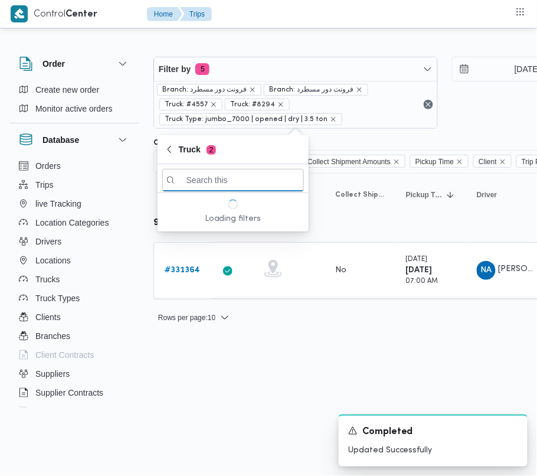
paste input "1372"
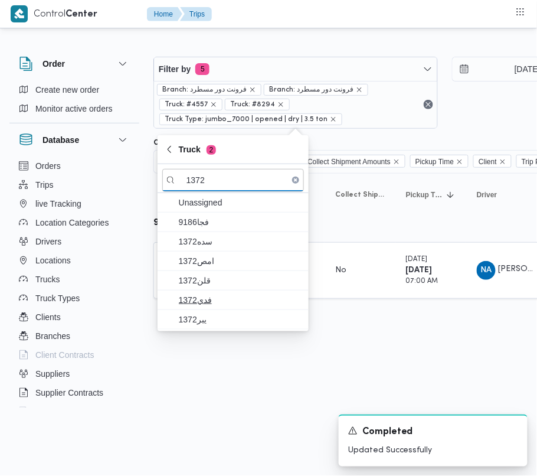
type input "1372"
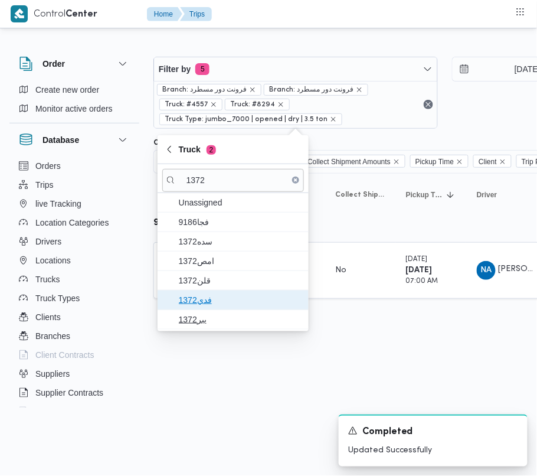
click at [223, 297] on span "فدي1372" at bounding box center [240, 300] width 123 height 14
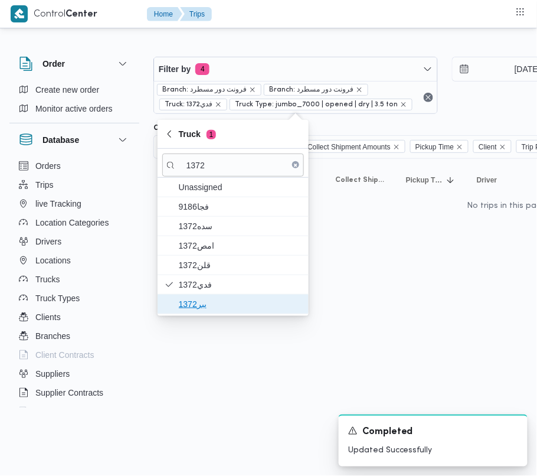
drag, startPoint x: 208, startPoint y: 304, endPoint x: 211, endPoint y: 324, distance: 20.3
click at [208, 303] on span "يبر1372" at bounding box center [240, 304] width 123 height 14
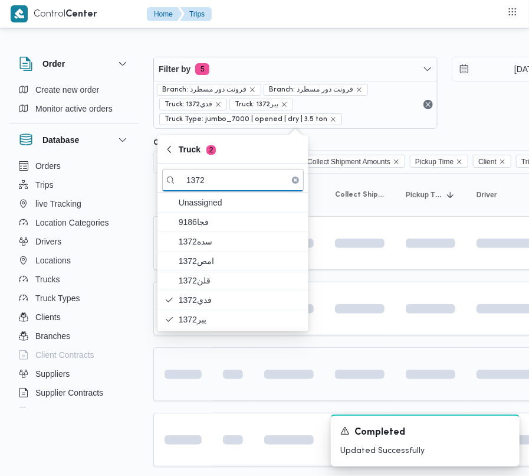
click at [211, 395] on td at bounding box center [182, 374] width 59 height 54
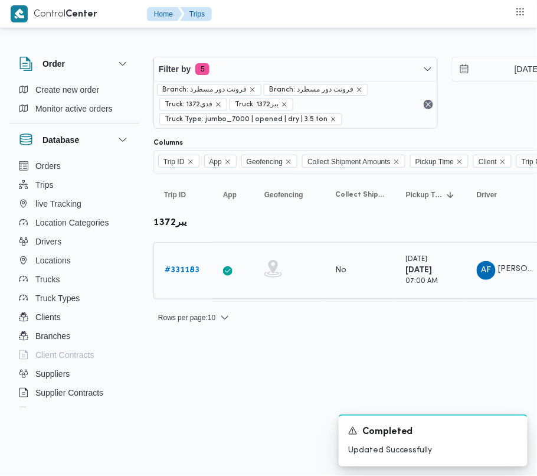
click at [171, 270] on b "# 331183" at bounding box center [182, 270] width 35 height 8
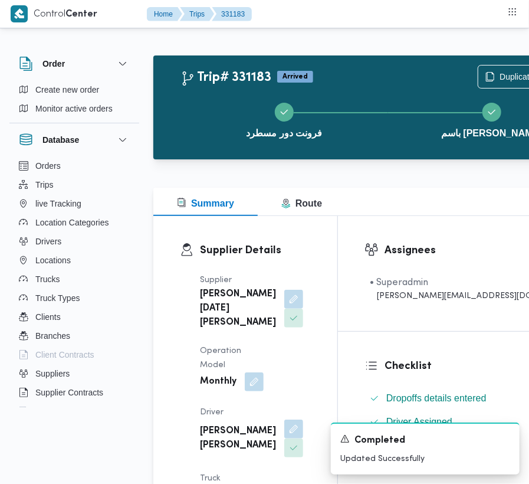
scroll to position [58, 0]
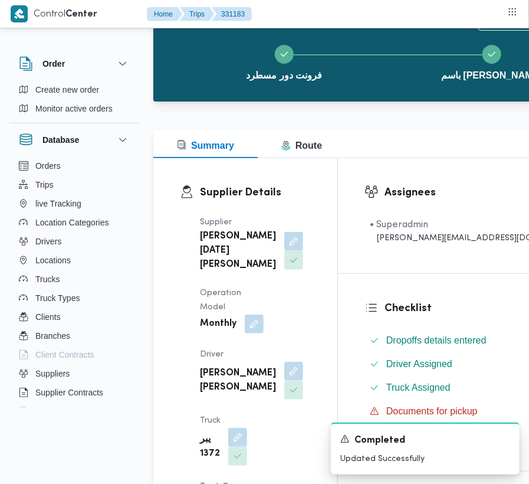
click at [284, 380] on button "button" at bounding box center [293, 370] width 19 height 19
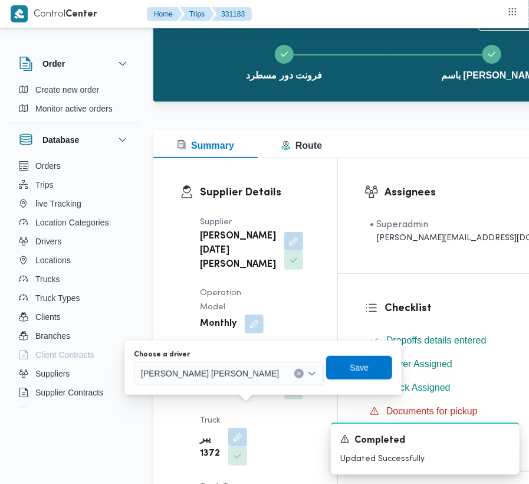
click at [202, 374] on span "[PERSON_NAME] [PERSON_NAME]" at bounding box center [210, 372] width 138 height 13
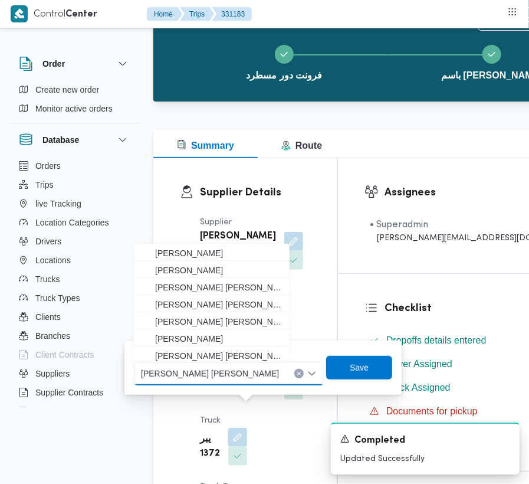
paste input "[PERSON_NAME]"
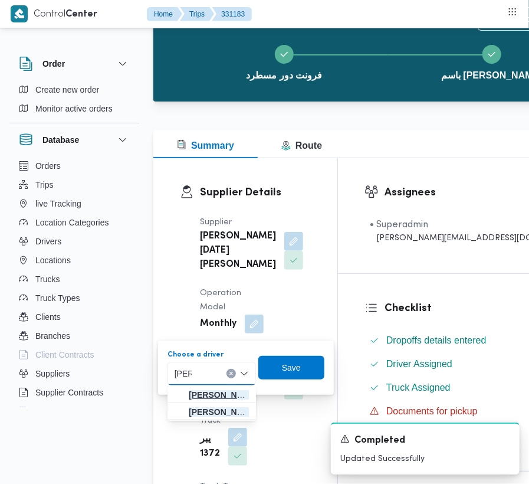
type input "[PERSON_NAME]"
click at [182, 395] on icon "button" at bounding box center [179, 394] width 9 height 9
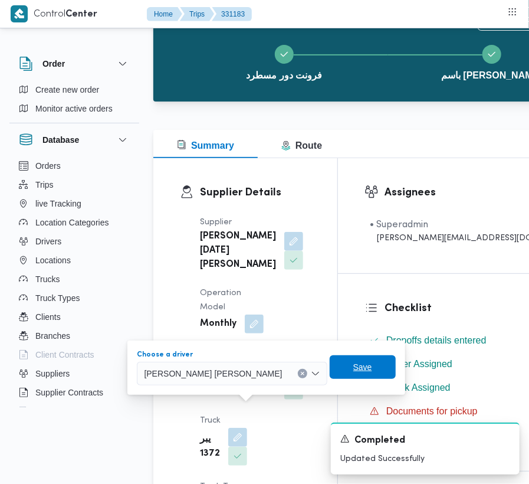
click at [353, 369] on span "Save" at bounding box center [362, 367] width 19 height 14
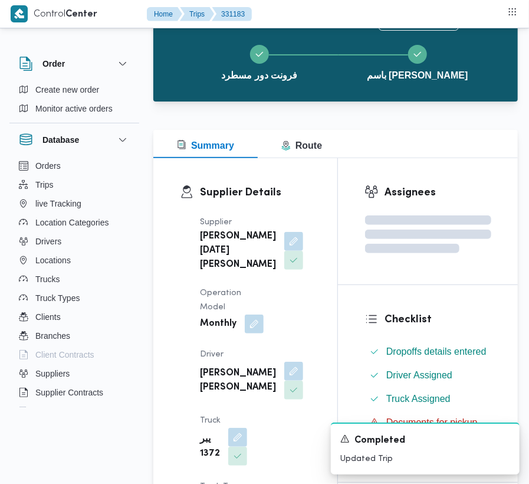
scroll to position [208, 0]
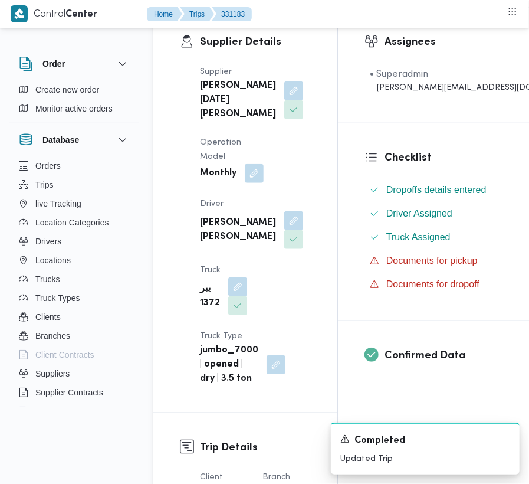
drag, startPoint x: 234, startPoint y: 320, endPoint x: 227, endPoint y: 346, distance: 26.9
click at [234, 296] on button "button" at bounding box center [237, 286] width 19 height 19
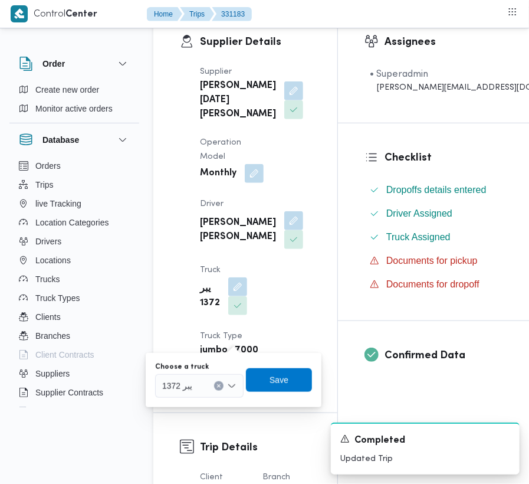
click at [194, 395] on div "يبر 1372" at bounding box center [199, 386] width 88 height 24
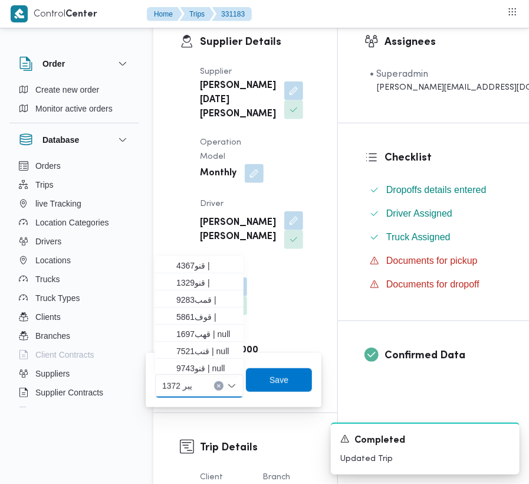
paste input "5942"
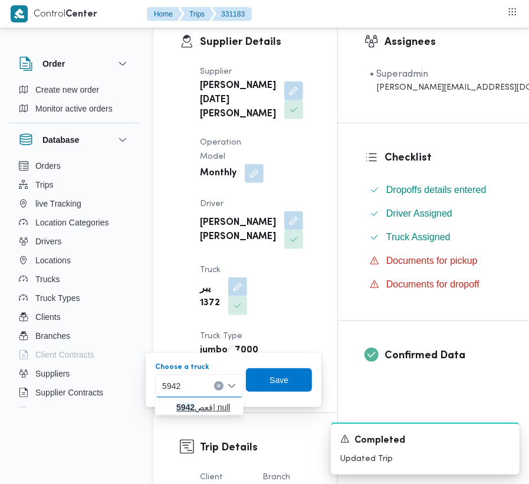
type input "5942"
click at [175, 408] on span "قعص 5942 | null" at bounding box center [199, 407] width 79 height 19
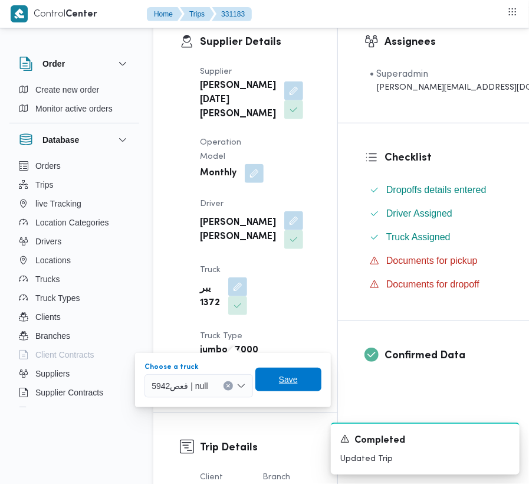
click at [281, 387] on span "Save" at bounding box center [288, 380] width 66 height 24
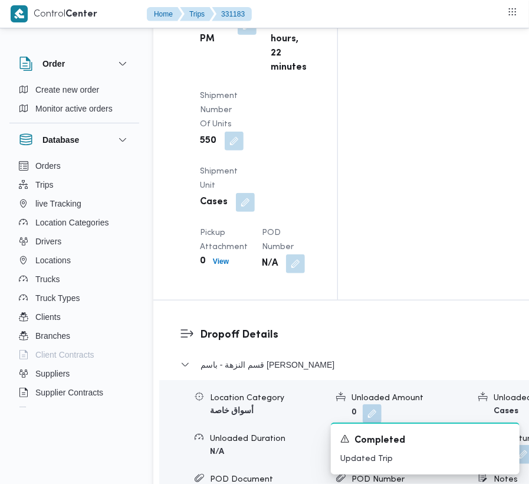
scroll to position [2201, 0]
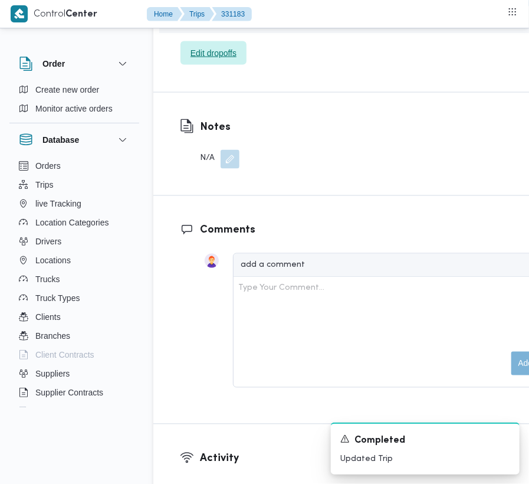
click at [215, 60] on span "Edit dropoffs" at bounding box center [214, 53] width 46 height 14
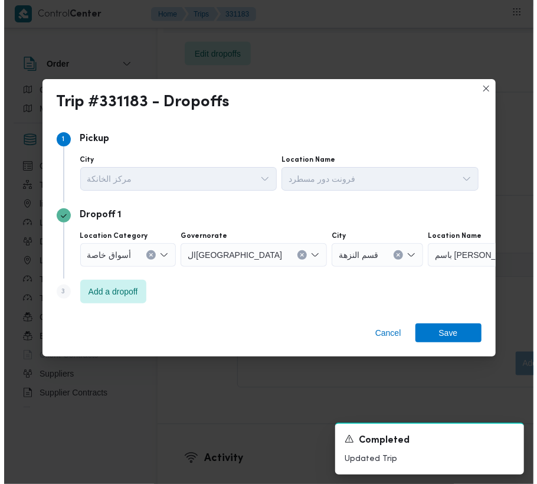
scroll to position [2106, 0]
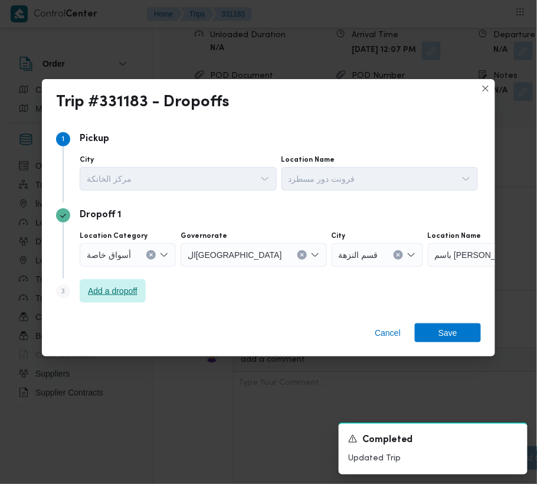
click at [111, 284] on span "Add a dropoff" at bounding box center [113, 291] width 66 height 24
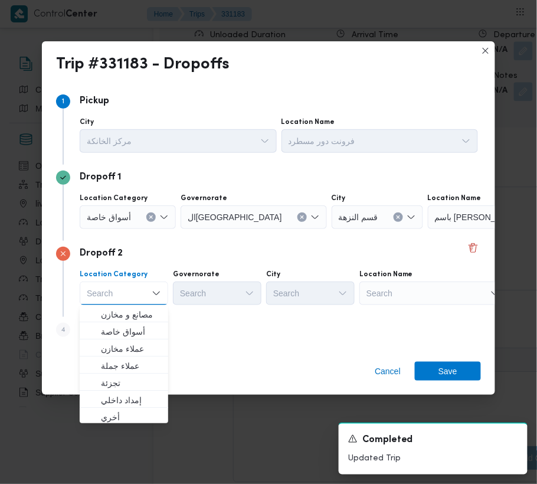
click at [428, 229] on div "Search" at bounding box center [501, 217] width 147 height 24
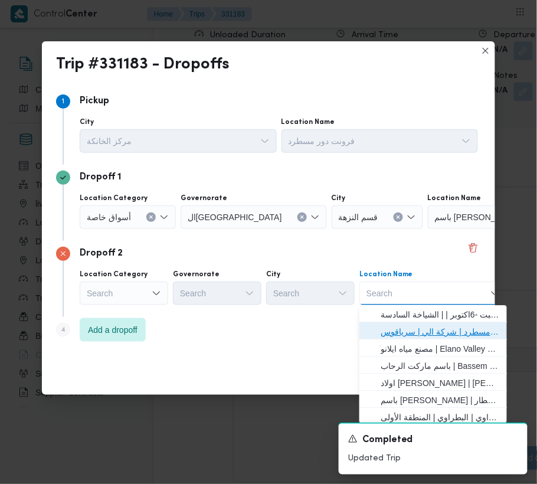
click at [447, 324] on span "فرونت دور مسطرد | شركة الي | سرياقوس" at bounding box center [440, 331] width 119 height 14
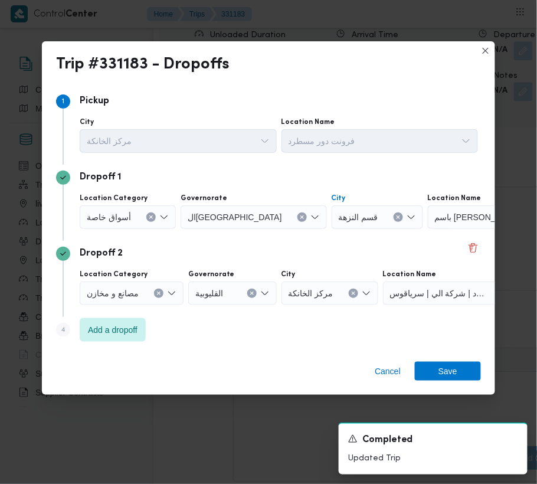
click at [393, 213] on button "Clear input" at bounding box center [397, 216] width 9 height 9
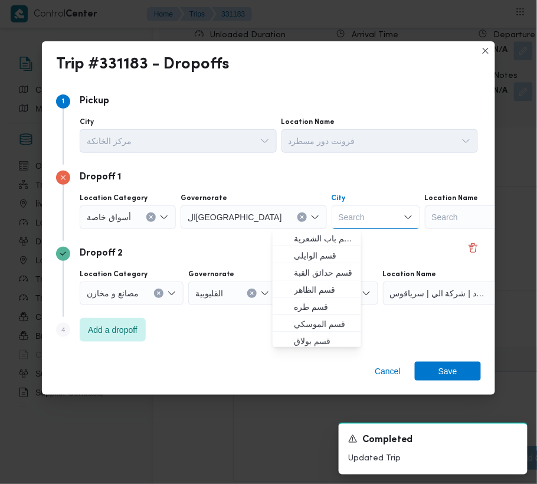
click at [425, 222] on div "Search" at bounding box center [498, 217] width 147 height 24
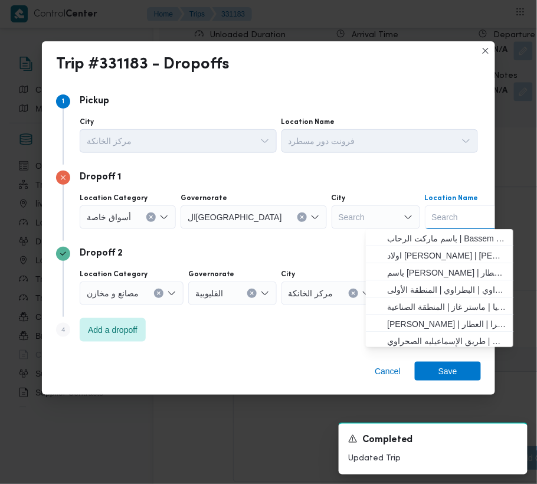
paste input "هايبر وان بدر"
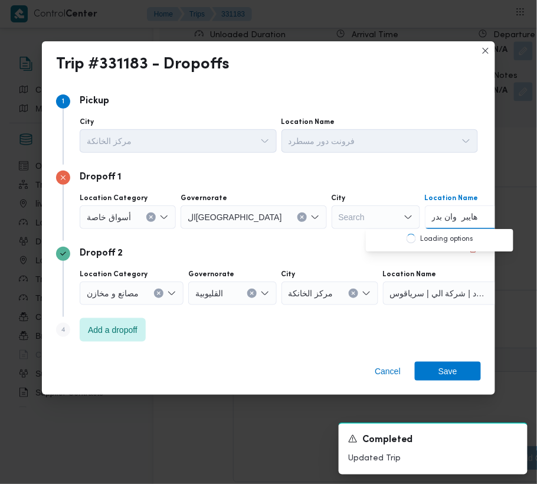
click at [432, 216] on input "هايبر وان بدر" at bounding box center [455, 217] width 47 height 14
type input "هايبر وان بدر"
click at [418, 234] on span "هايبر وان بدر | هايبر وان - مدينة [GEOGRAPHIC_DATA] | null" at bounding box center [446, 238] width 119 height 14
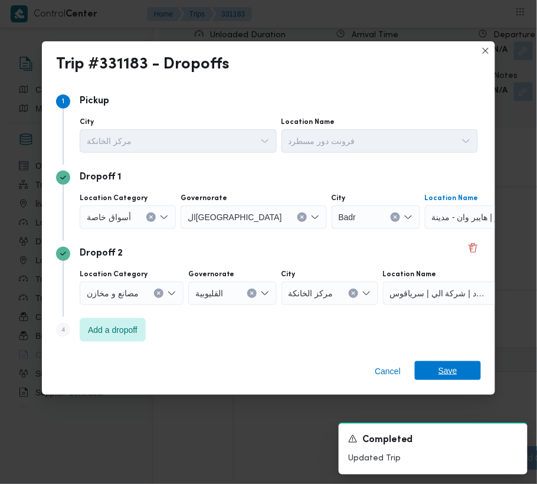
click at [435, 361] on div "Cancel Save" at bounding box center [268, 373] width 453 height 42
click at [445, 370] on span "Save" at bounding box center [447, 370] width 19 height 19
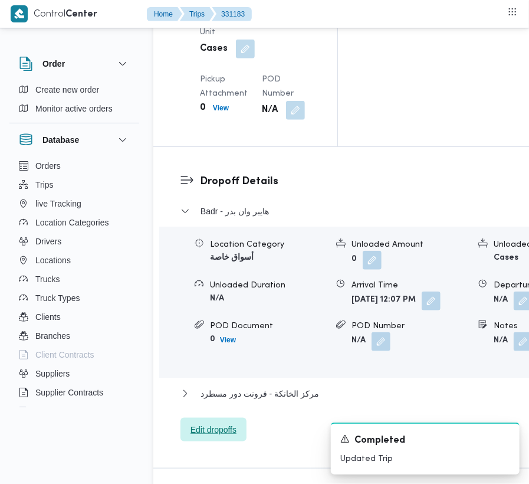
scroll to position [1905, 0]
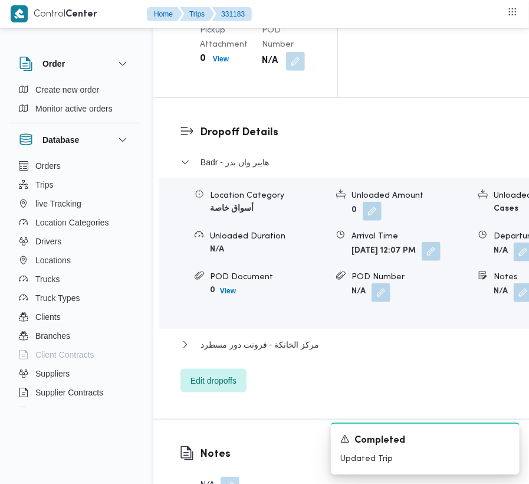
click at [422, 261] on button "button" at bounding box center [431, 251] width 19 height 19
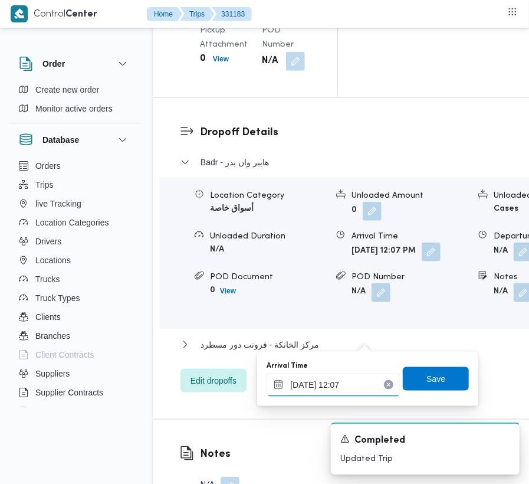
click at [357, 385] on input "[DATE] 12:07" at bounding box center [334, 385] width 134 height 24
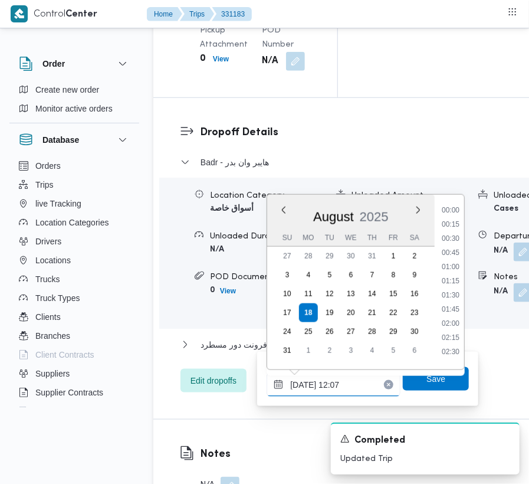
click at [357, 385] on input "[DATE] 12:07" at bounding box center [334, 385] width 134 height 24
paste input "8/2025 9:00:00 AM"
type input "[DATE] 9:00:00 AM"
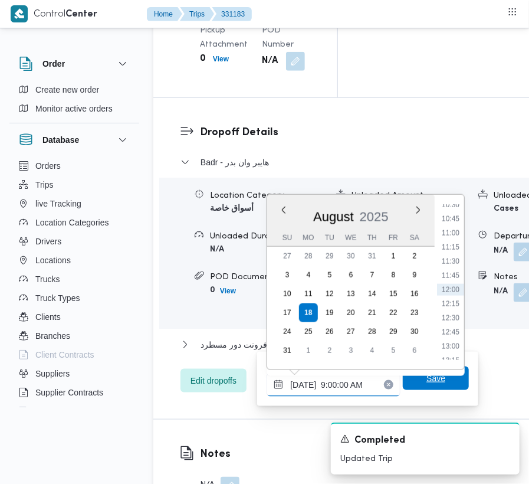
scroll to position [510, 0]
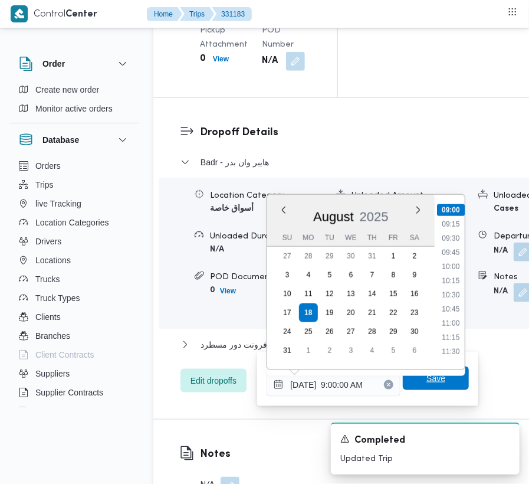
click at [407, 381] on span "Save" at bounding box center [436, 378] width 66 height 24
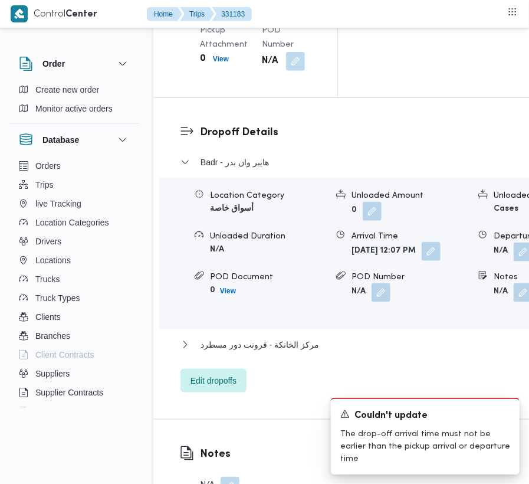
click at [422, 261] on button "button" at bounding box center [431, 251] width 19 height 19
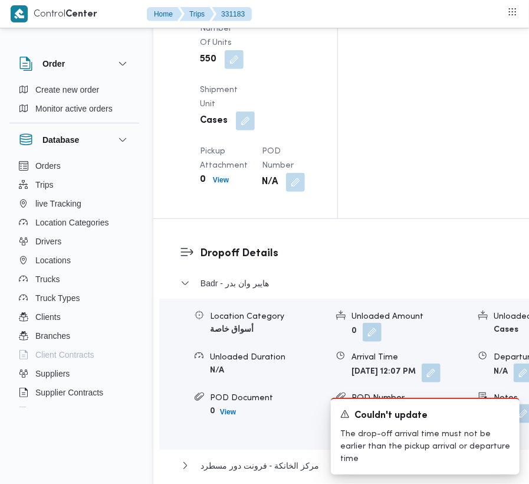
drag, startPoint x: 524, startPoint y: 247, endPoint x: 522, endPoint y: 221, distance: 26.1
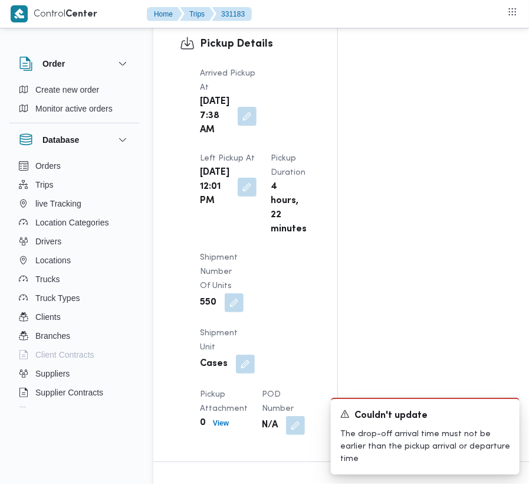
scroll to position [1535, 0]
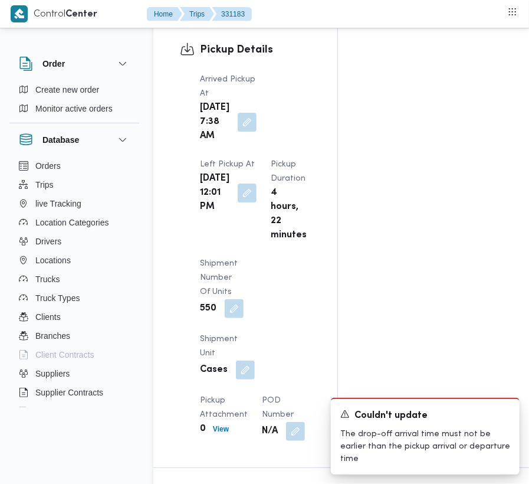
click at [279, 182] on span "Pickup Duration" at bounding box center [288, 171] width 35 height 22
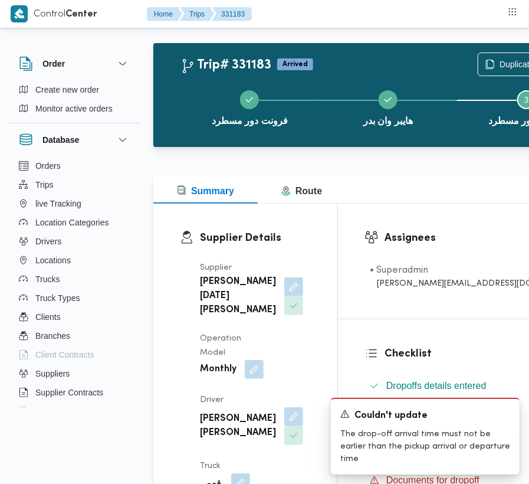
scroll to position [0, 0]
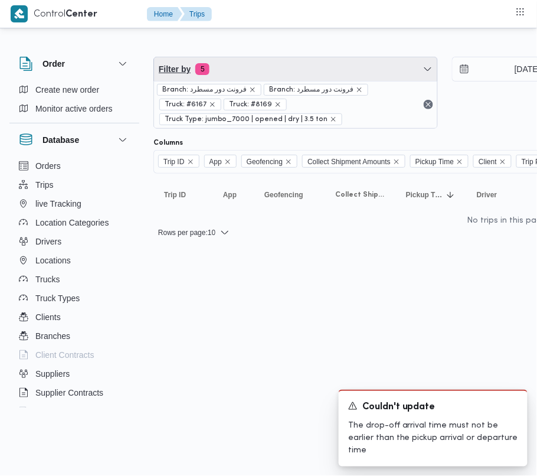
click at [276, 66] on span "Filter by 5" at bounding box center [295, 69] width 283 height 24
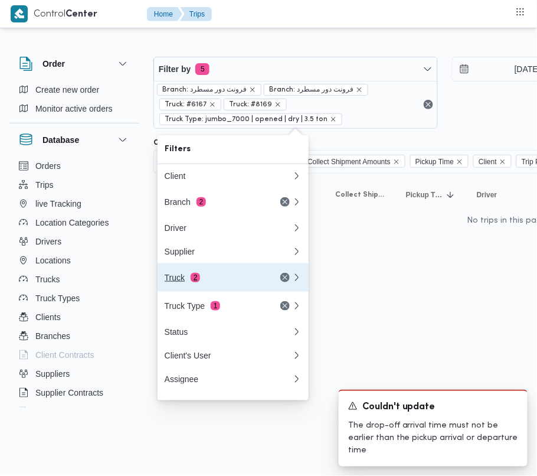
click at [230, 280] on div "Truck 2" at bounding box center [214, 277] width 99 height 9
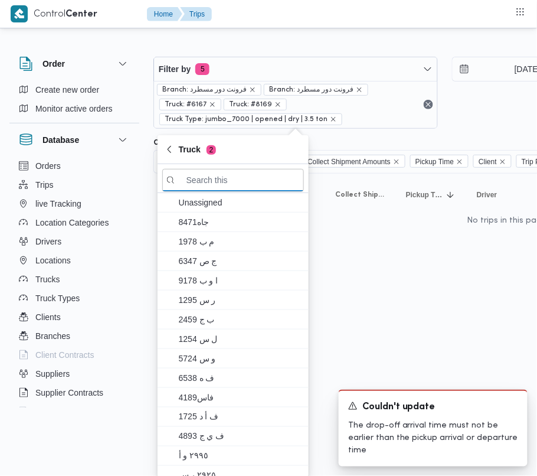
paste input "8418"
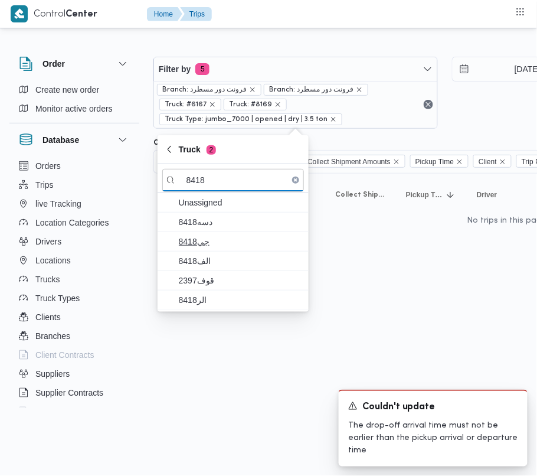
type input "8418"
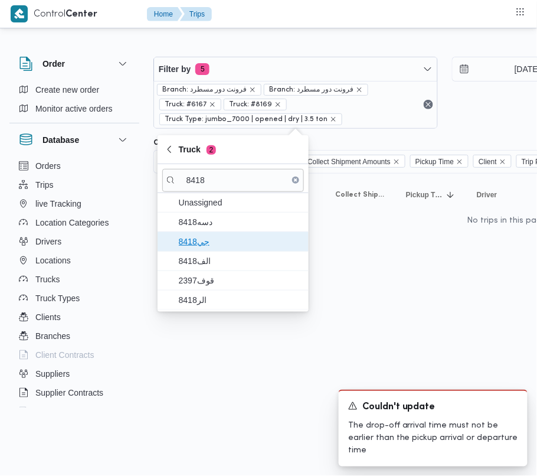
click at [206, 238] on span "جي8418" at bounding box center [240, 241] width 123 height 14
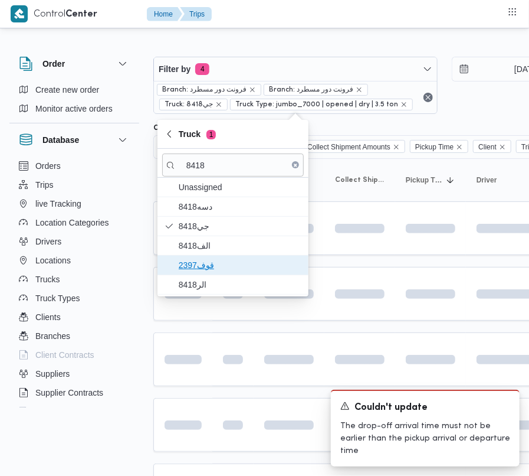
click at [206, 267] on span "قوف2397" at bounding box center [240, 265] width 123 height 14
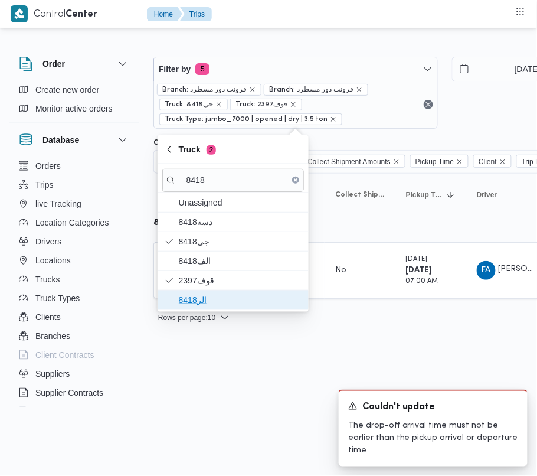
click at [204, 301] on span "الر8418" at bounding box center [240, 300] width 123 height 14
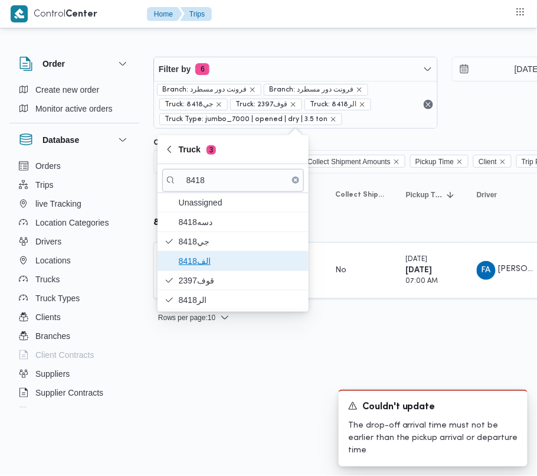
click at [216, 263] on span "الف8418" at bounding box center [240, 261] width 123 height 14
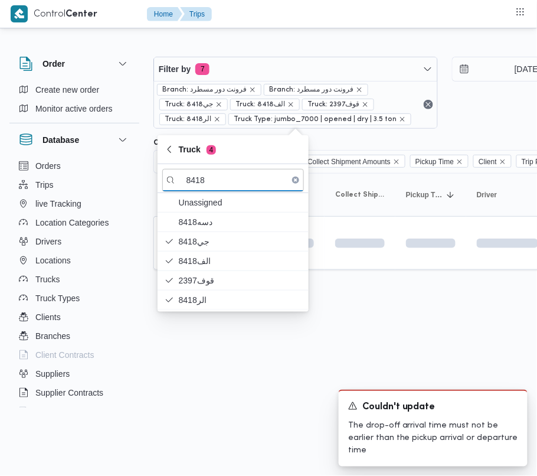
click at [211, 402] on html "Control Center Home Trips Order Create new order Monitor active orders Database…" at bounding box center [268, 238] width 537 height 476
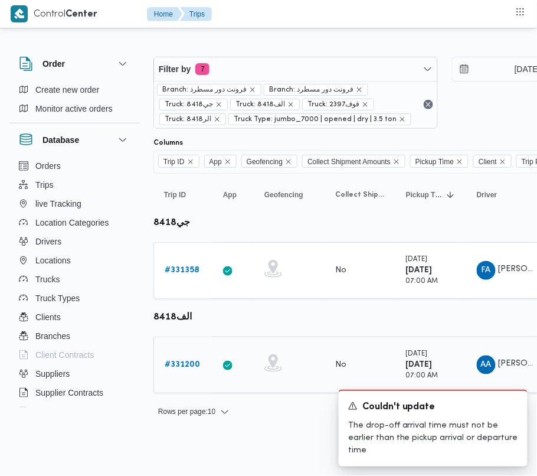
click at [188, 368] on b "# 331200" at bounding box center [182, 364] width 35 height 8
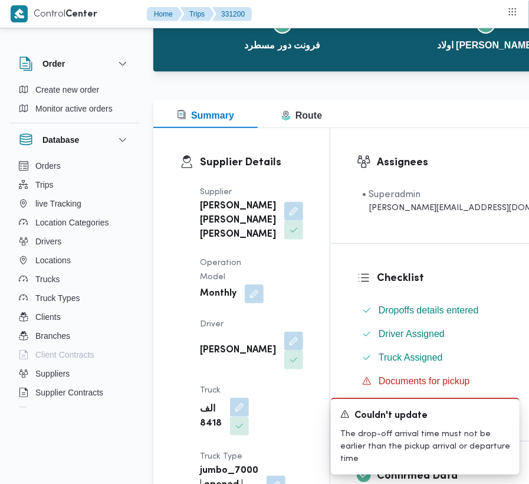
scroll to position [150, 0]
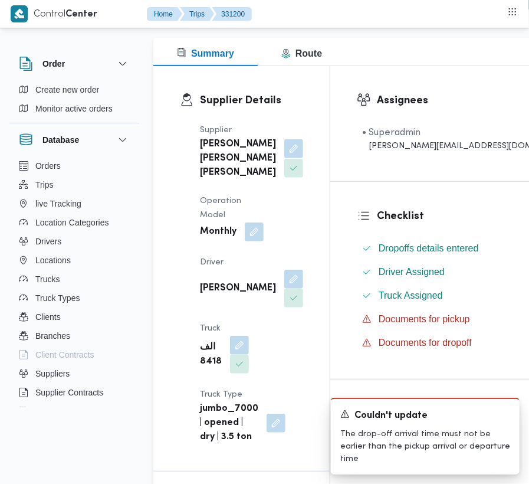
click at [284, 158] on button "button" at bounding box center [293, 148] width 19 height 19
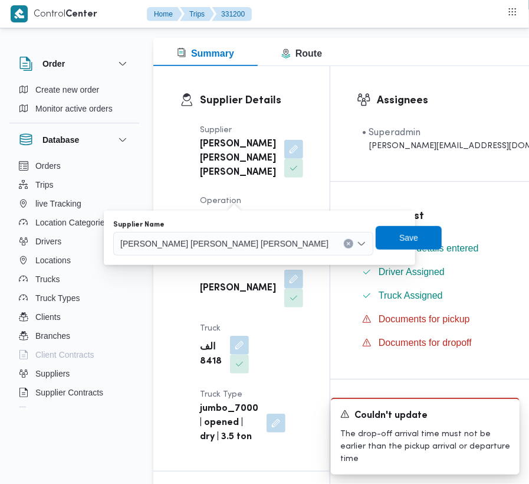
click at [213, 243] on span "[PERSON_NAME] [PERSON_NAME] [PERSON_NAME]" at bounding box center [224, 243] width 208 height 13
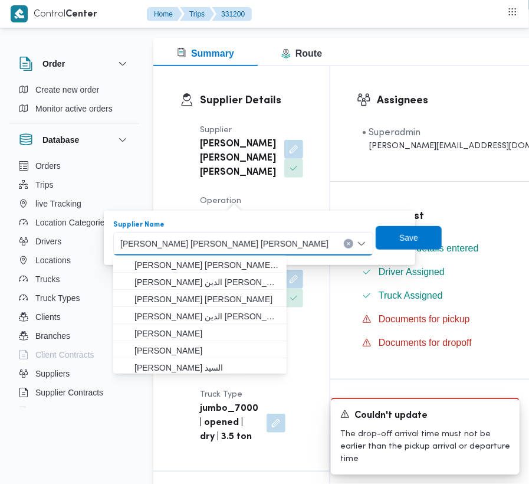
paste input "[PERSON_NAME]"
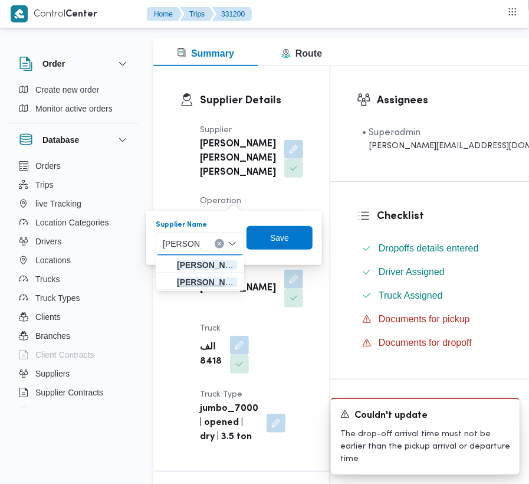
type input "[PERSON_NAME]"
click at [215, 273] on span "[PERSON_NAME] [PERSON_NAME]" at bounding box center [199, 282] width 79 height 19
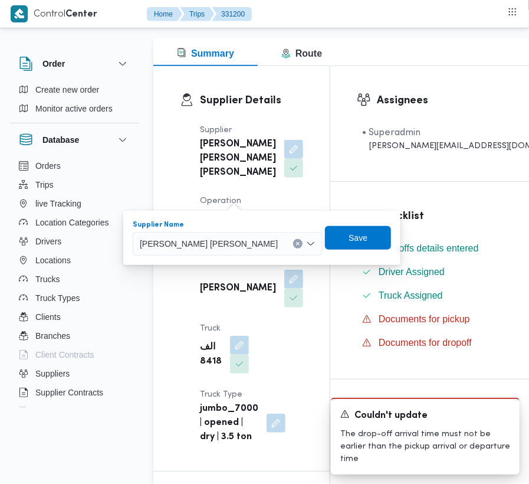
click at [217, 240] on span "[PERSON_NAME] [PERSON_NAME]" at bounding box center [209, 243] width 138 height 13
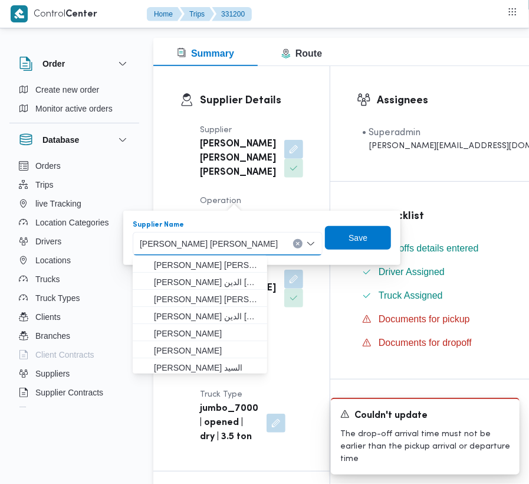
paste input "[PERSON_NAME]"
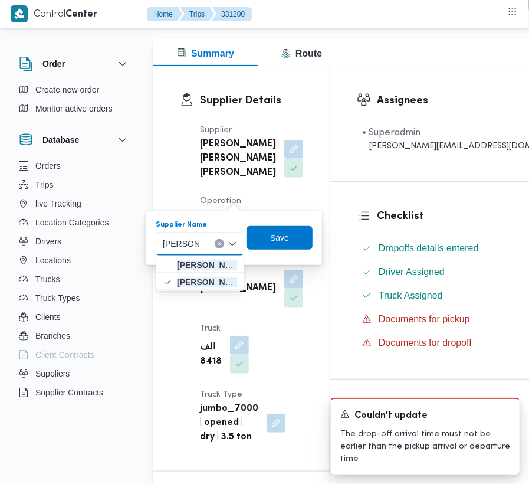
type input "[PERSON_NAME]"
click at [218, 260] on mark "[PERSON_NAME]" at bounding box center [211, 264] width 69 height 9
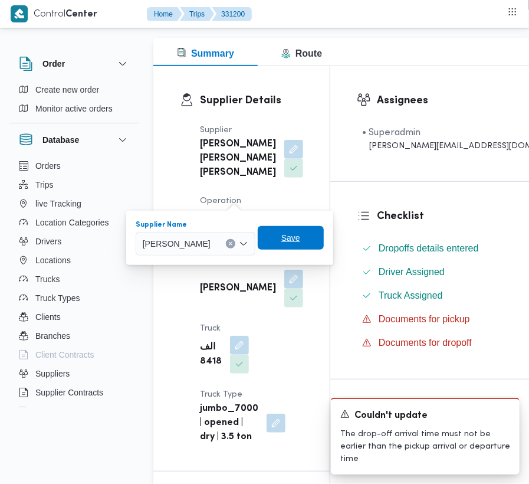
click at [313, 237] on span "Save" at bounding box center [291, 238] width 66 height 24
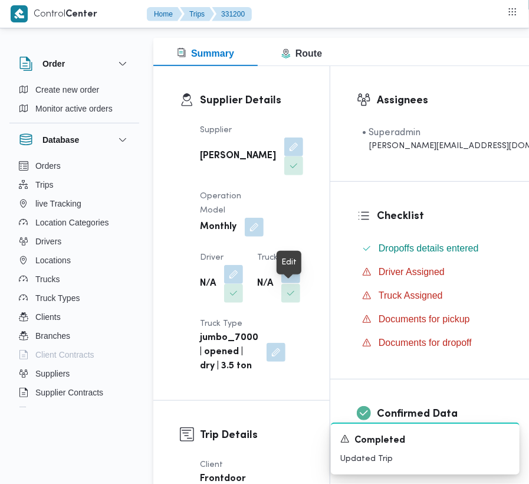
click at [299, 283] on button "button" at bounding box center [290, 273] width 19 height 19
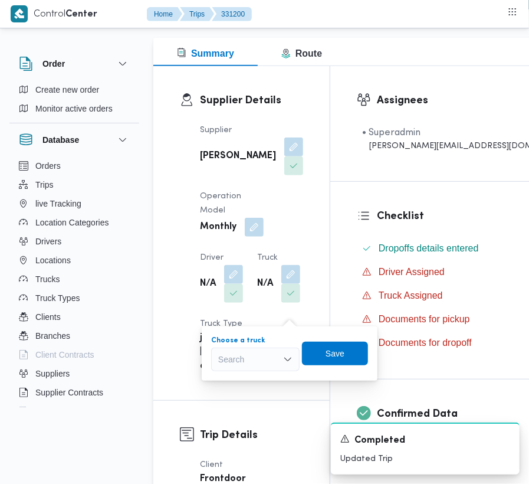
click at [260, 350] on div "Search" at bounding box center [255, 359] width 88 height 24
paste input "4217"
type input "4217"
drag, startPoint x: 223, startPoint y: 383, endPoint x: 274, endPoint y: 366, distance: 53.5
click at [223, 383] on icon "button" at bounding box center [222, 380] width 9 height 9
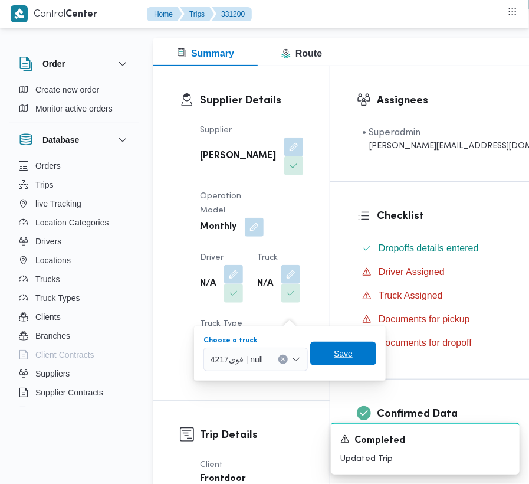
drag, startPoint x: 336, startPoint y: 355, endPoint x: 272, endPoint y: 338, distance: 66.4
click at [337, 355] on span "Save" at bounding box center [343, 353] width 19 height 14
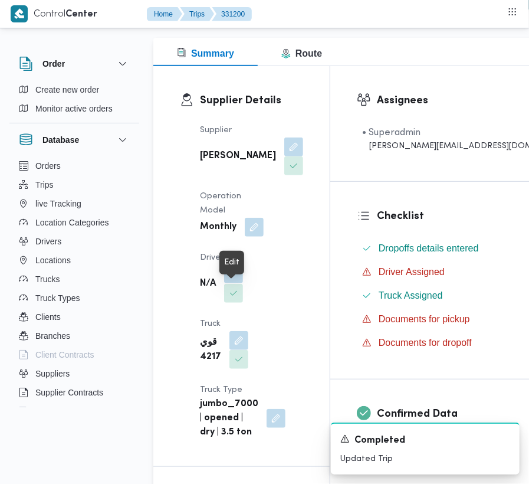
click at [229, 283] on button "button" at bounding box center [233, 273] width 19 height 19
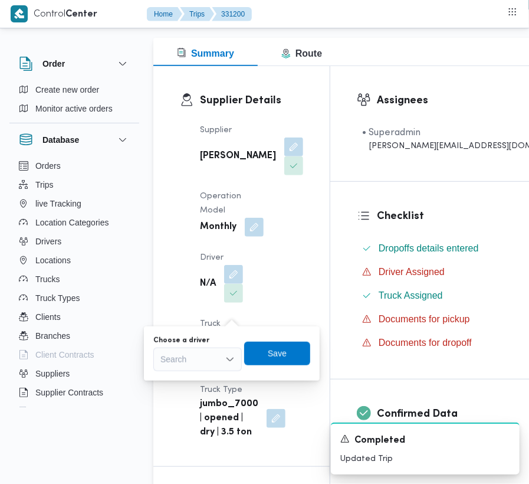
click at [209, 359] on div "Search" at bounding box center [197, 359] width 88 height 24
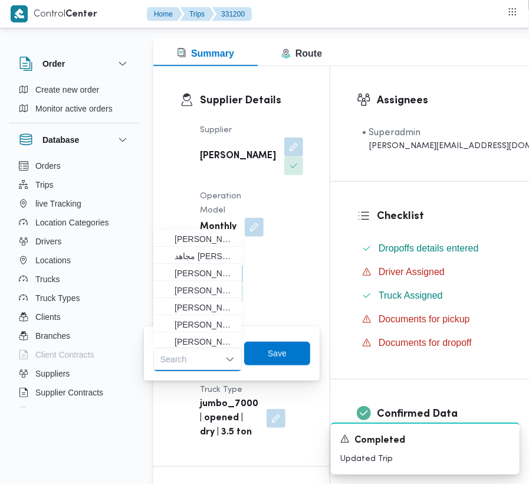
paste input "سلام"
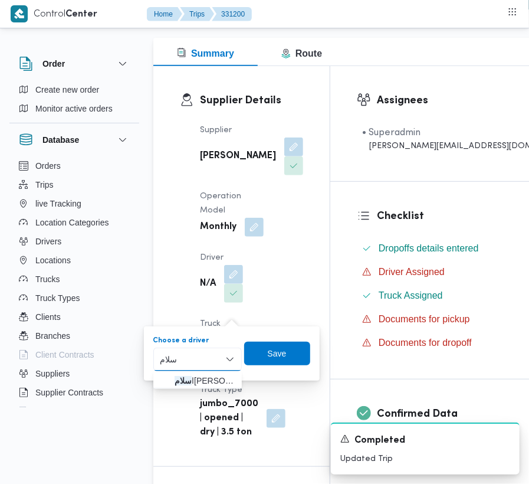
type input "سلام"
click at [199, 355] on div "سلام سلام" at bounding box center [197, 359] width 88 height 24
click at [199, 374] on span "[DEMOGRAPHIC_DATA][PERSON_NAME] السيد" at bounding box center [205, 380] width 60 height 14
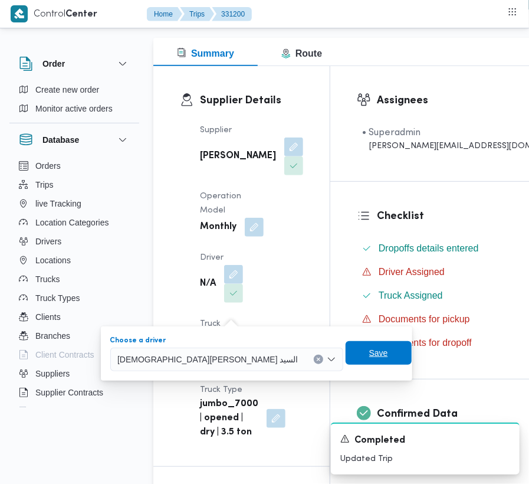
click at [369, 347] on span "Save" at bounding box center [378, 353] width 19 height 14
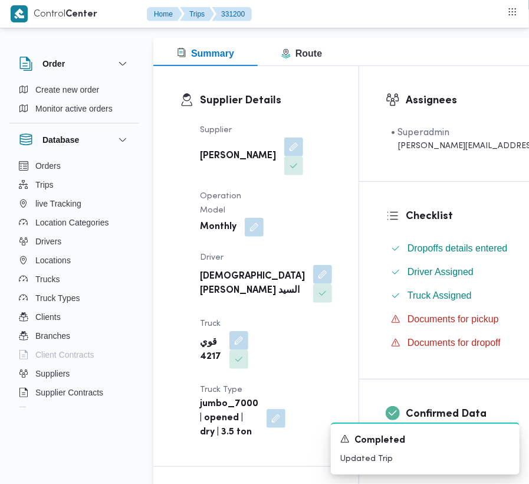
scroll to position [649, 0]
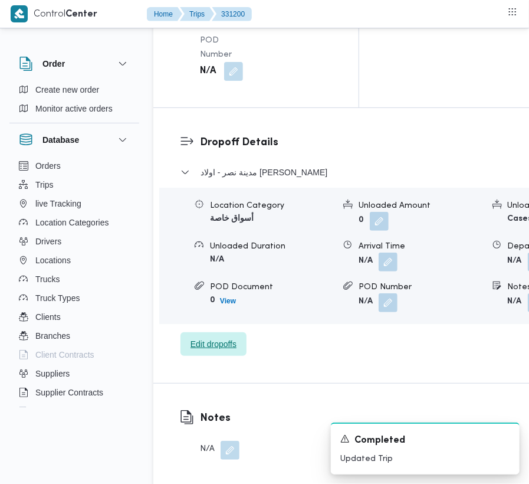
click at [231, 351] on span "Edit dropoffs" at bounding box center [214, 344] width 46 height 14
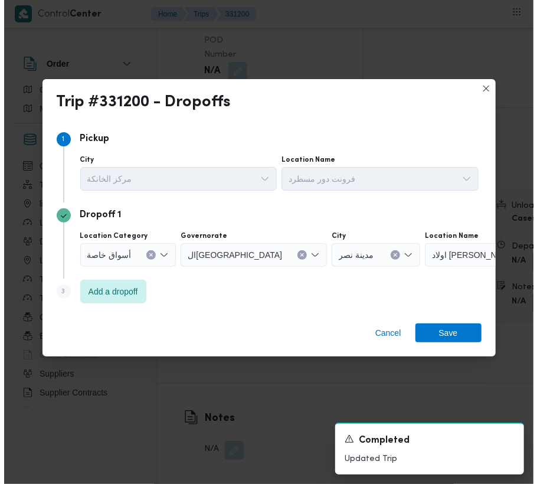
scroll to position [1522, 0]
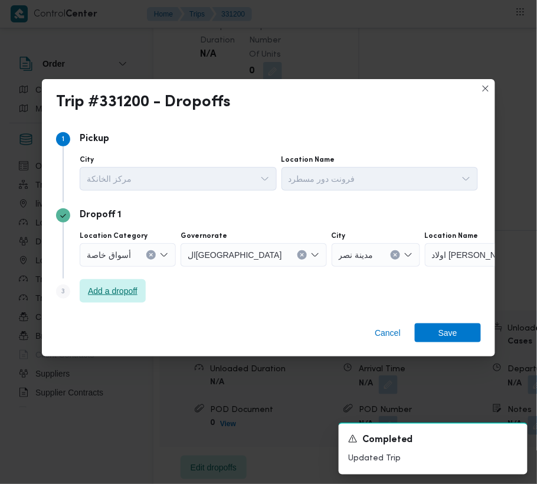
click at [118, 296] on span "Add a dropoff" at bounding box center [113, 291] width 50 height 14
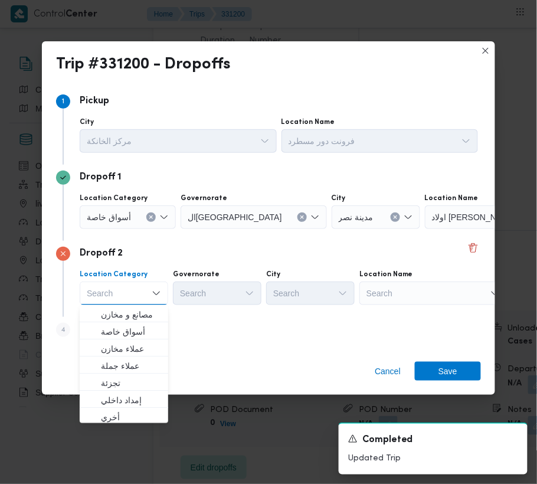
click at [471, 229] on div "Search" at bounding box center [498, 217] width 147 height 24
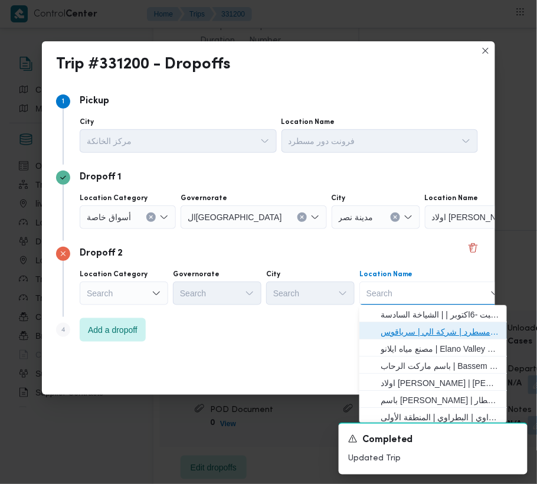
click at [468, 326] on span "فرونت دور مسطرد | شركة الي | سرياقوس" at bounding box center [440, 331] width 119 height 14
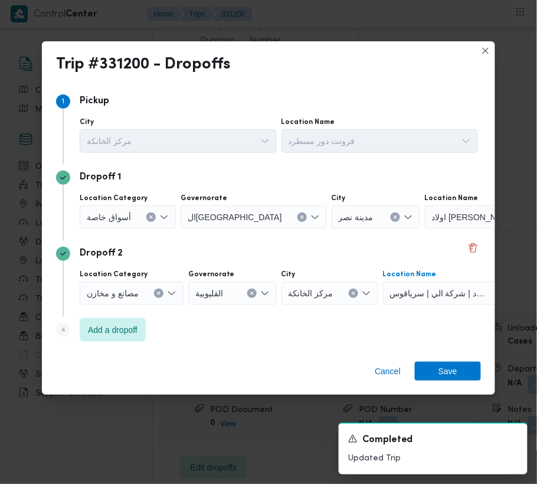
drag, startPoint x: 114, startPoint y: 217, endPoint x: 116, endPoint y: 227, distance: 9.5
click at [114, 218] on span "أسواق خاصة" at bounding box center [109, 216] width 44 height 13
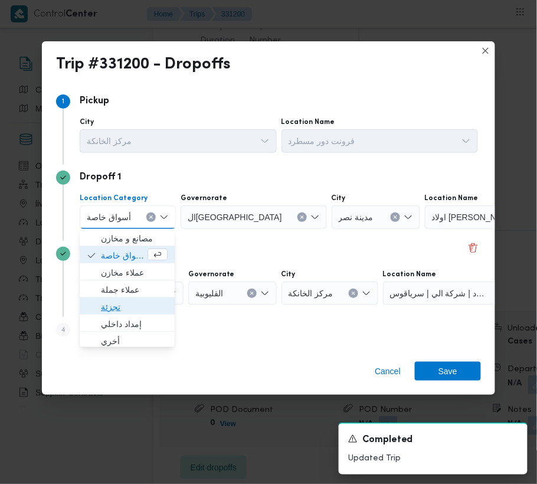
drag, startPoint x: 122, startPoint y: 304, endPoint x: 133, endPoint y: 300, distance: 11.9
click at [123, 304] on span "تجزئة" at bounding box center [134, 307] width 67 height 14
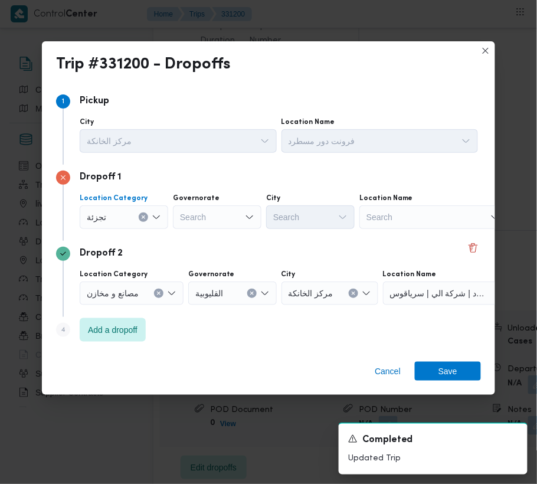
click at [210, 211] on div "Search" at bounding box center [217, 217] width 88 height 24
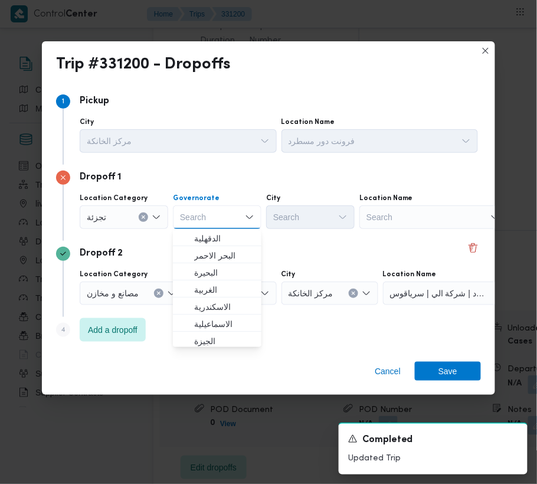
paste input "جيزة"
type input "جيزة"
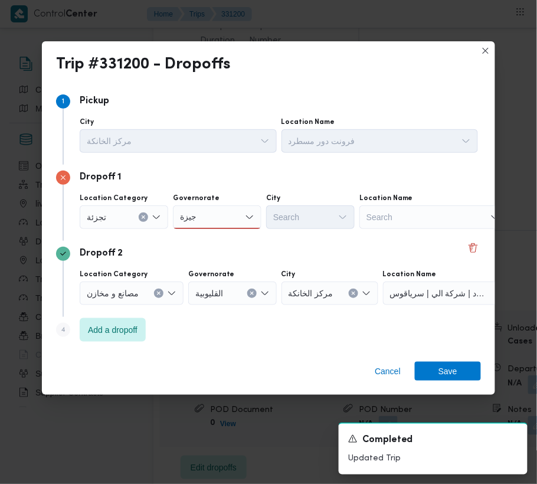
drag, startPoint x: 209, startPoint y: 218, endPoint x: 214, endPoint y: 227, distance: 10.0
click at [210, 218] on div "جيزة جيزة" at bounding box center [217, 217] width 88 height 24
click at [216, 239] on span "ال جيزة" at bounding box center [224, 238] width 60 height 14
click at [293, 232] on div "Dropoff 1 Location Category [GEOGRAPHIC_DATA] [GEOGRAPHIC_DATA] Combo box. Sele…" at bounding box center [268, 203] width 425 height 76
click at [293, 218] on div "Search" at bounding box center [310, 217] width 88 height 24
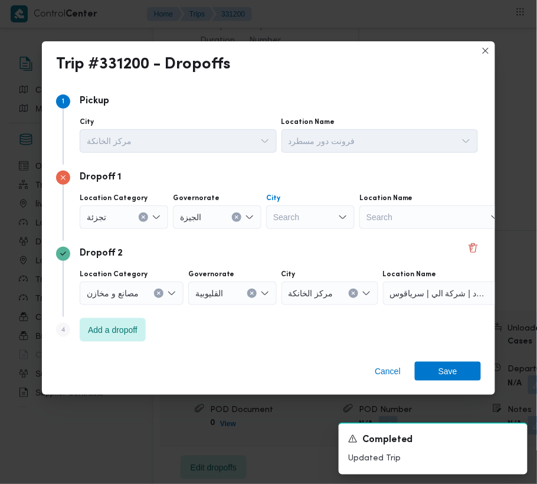
paste input "زايد"
type input "زايد"
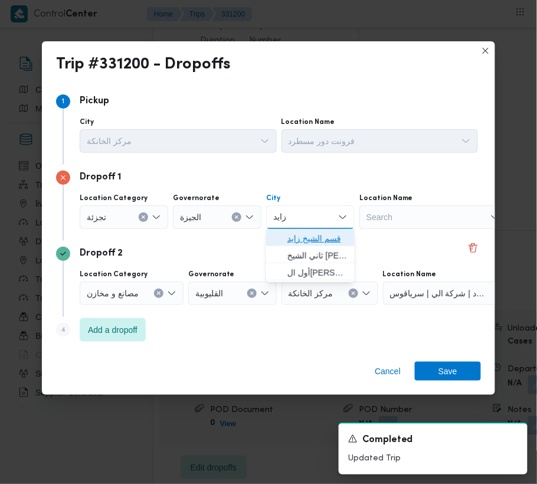
click at [276, 236] on icon "button" at bounding box center [277, 238] width 9 height 9
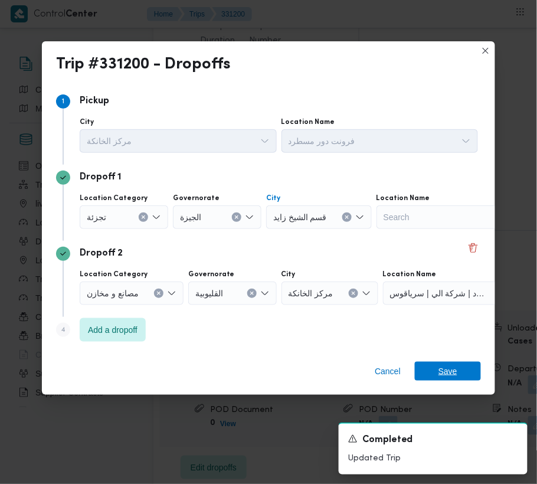
click at [454, 368] on span "Save" at bounding box center [447, 371] width 19 height 19
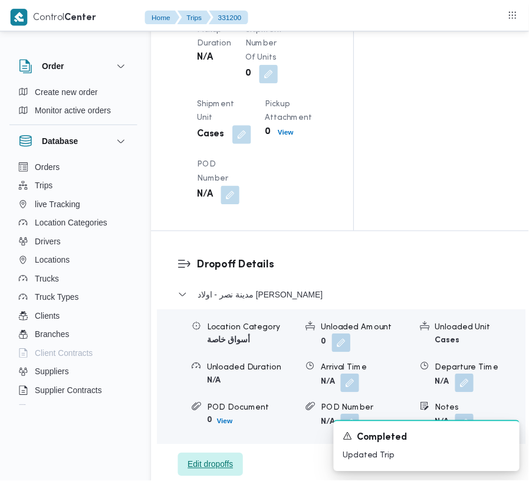
scroll to position [1645, 0]
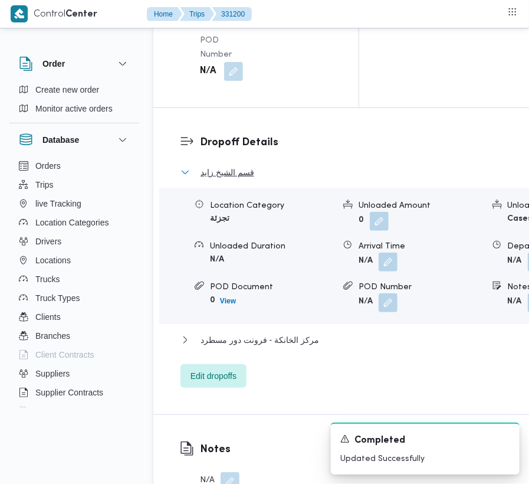
click at [229, 179] on span "قسم الشيخ زايد" at bounding box center [228, 172] width 54 height 14
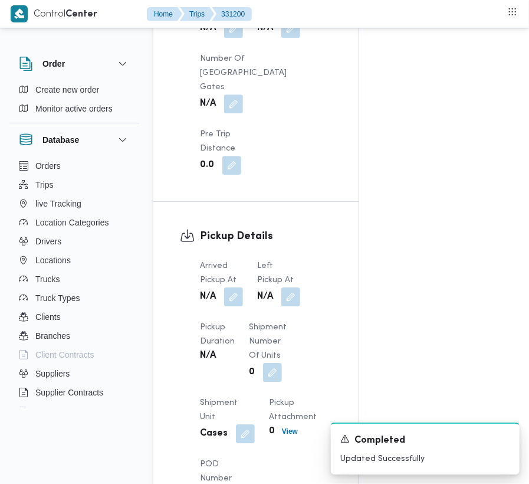
scroll to position [1339, 0]
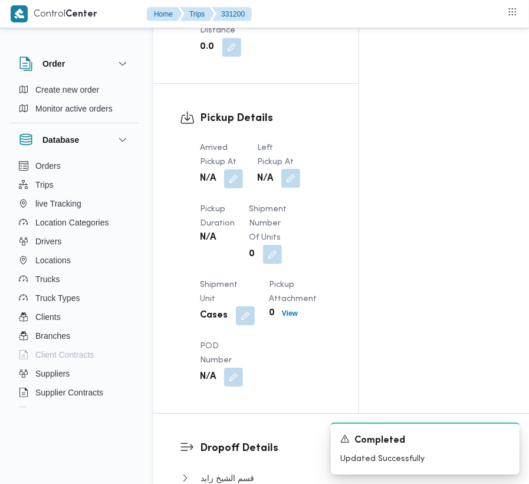
click at [296, 188] on button "button" at bounding box center [290, 178] width 19 height 19
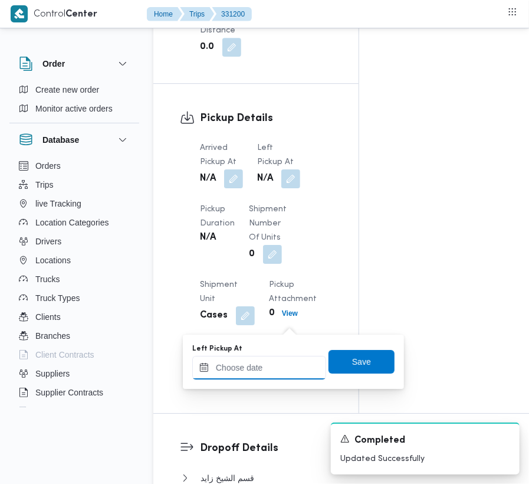
click at [271, 362] on input "Left Pickup At" at bounding box center [259, 368] width 134 height 24
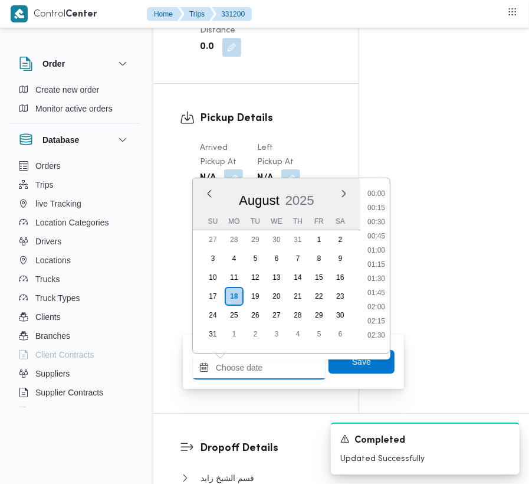
paste input "[DATE] 9:00:00 AM"
type input "[DATE] 9:00:00 AM"
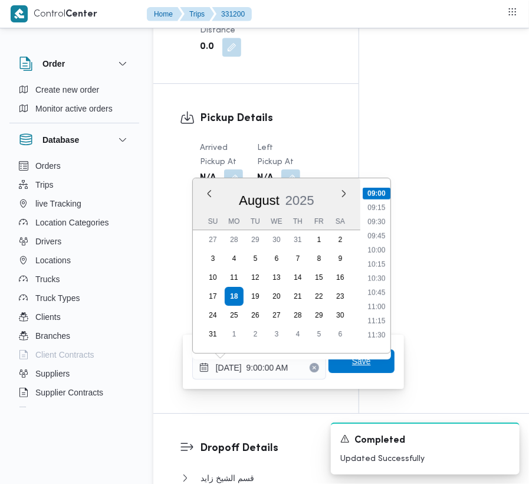
click at [343, 364] on span "Save" at bounding box center [362, 361] width 66 height 24
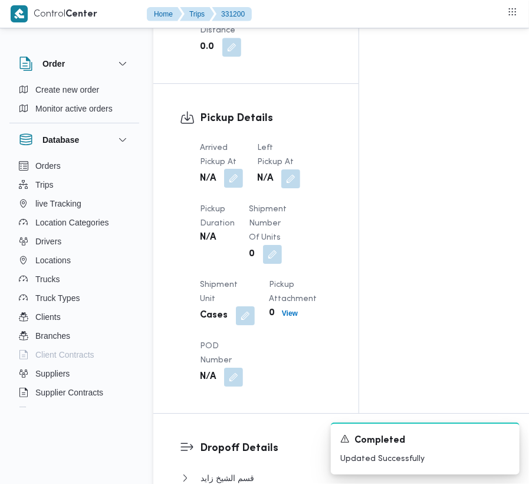
click at [232, 188] on button "button" at bounding box center [233, 178] width 19 height 19
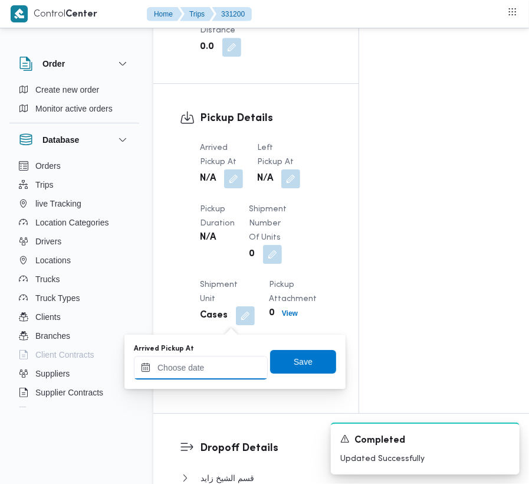
click at [211, 363] on input "Arrived Pickup At" at bounding box center [201, 368] width 134 height 24
paste input "[DATE] 9:00:00 AM"
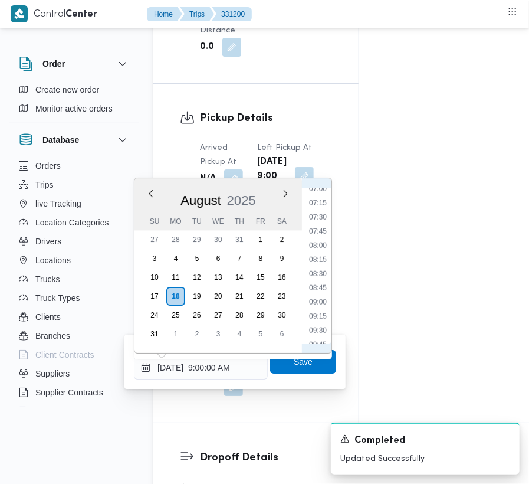
scroll to position [378, 0]
click at [320, 229] on li "07:15" at bounding box center [317, 227] width 27 height 12
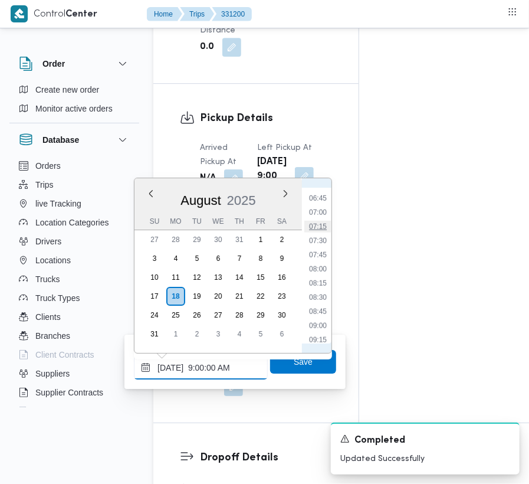
type input "[DATE] 07:15"
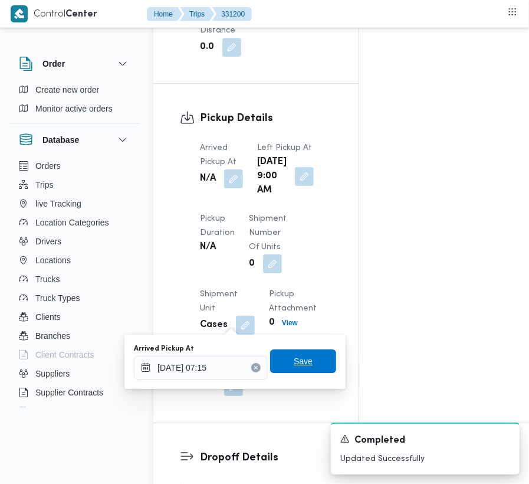
click at [307, 368] on span "Save" at bounding box center [303, 361] width 66 height 24
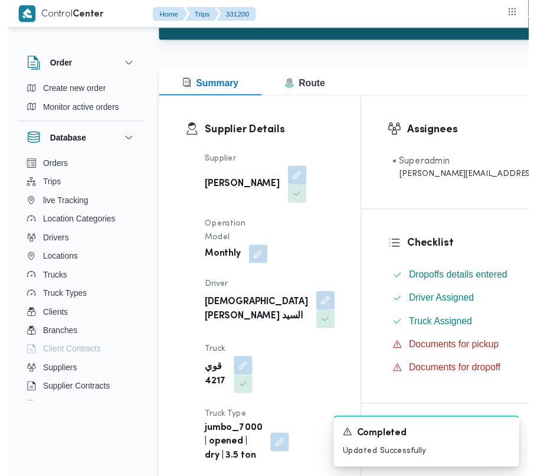
scroll to position [0, 0]
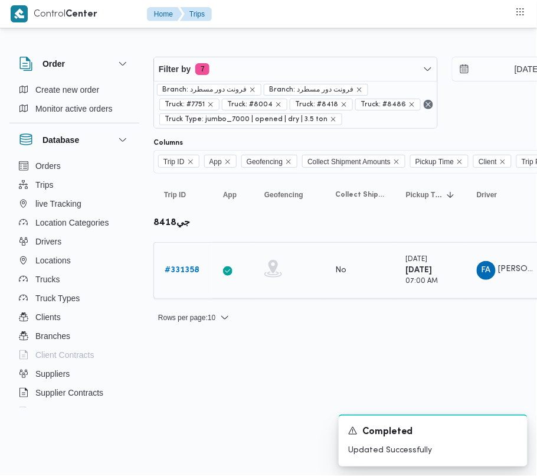
click at [176, 271] on b "# 331358" at bounding box center [182, 270] width 35 height 8
